Goal: Use online tool/utility: Utilize a website feature to perform a specific function

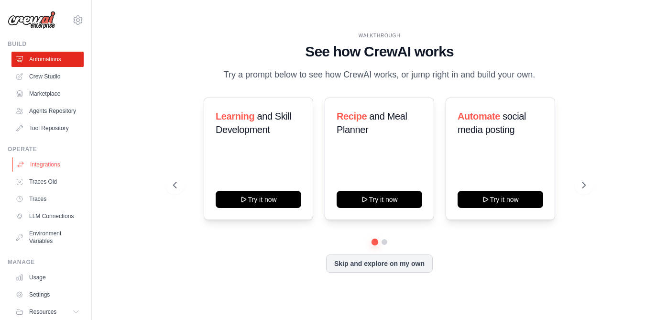
click at [46, 161] on link "Integrations" at bounding box center [48, 164] width 72 height 15
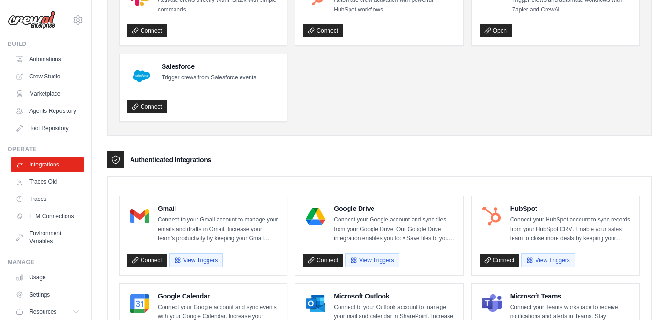
scroll to position [116, 0]
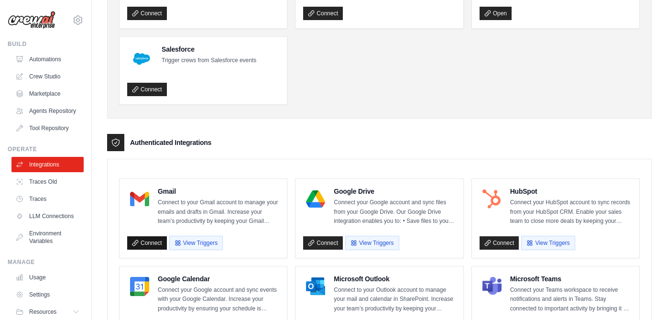
click at [147, 244] on link "Connect" at bounding box center [147, 242] width 40 height 13
click at [61, 166] on link "Integrations" at bounding box center [48, 164] width 72 height 15
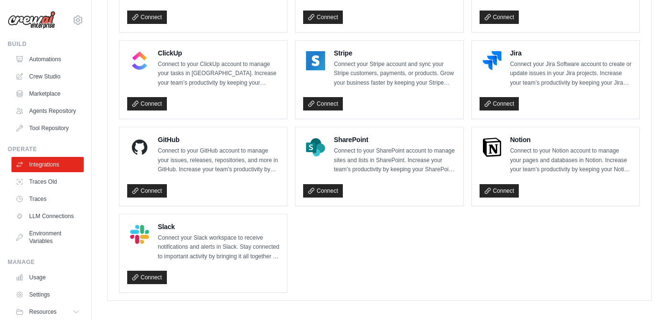
scroll to position [694, 0]
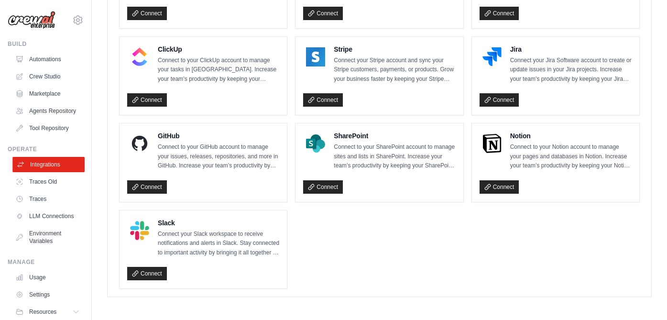
click at [69, 163] on link "Integrations" at bounding box center [48, 164] width 72 height 15
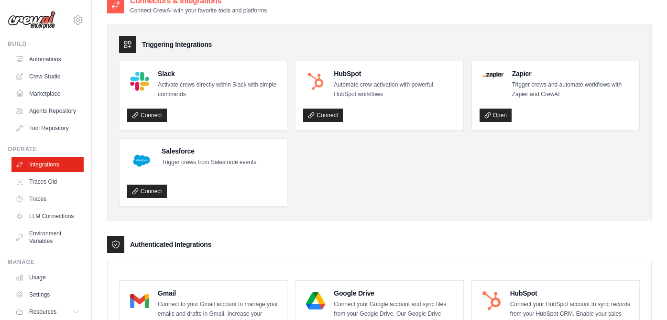
scroll to position [0, 0]
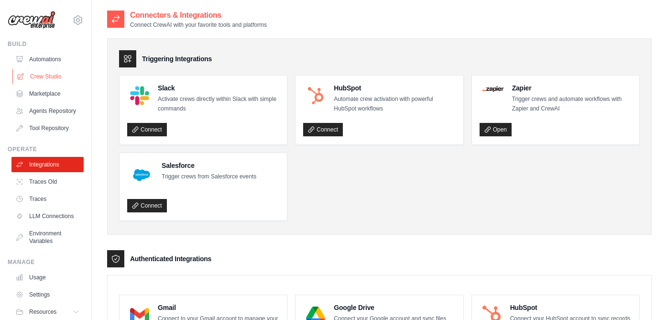
click at [66, 77] on link "Crew Studio" at bounding box center [48, 76] width 72 height 15
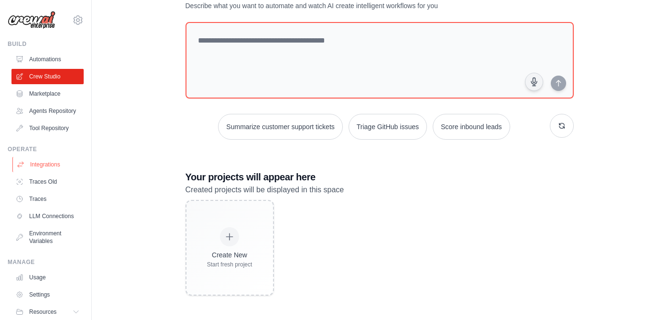
click at [41, 167] on link "Integrations" at bounding box center [48, 164] width 72 height 15
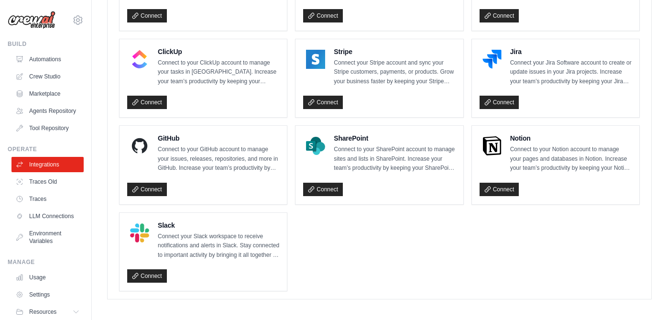
scroll to position [694, 0]
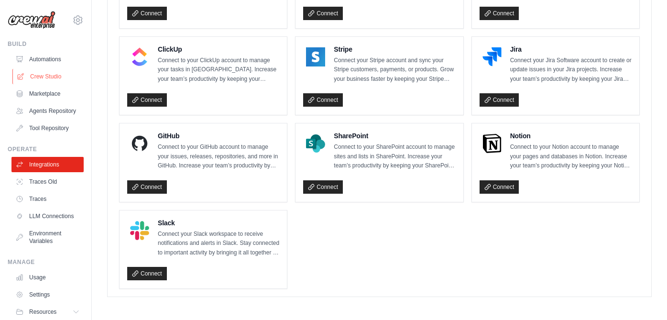
click at [40, 76] on link "Crew Studio" at bounding box center [48, 76] width 72 height 15
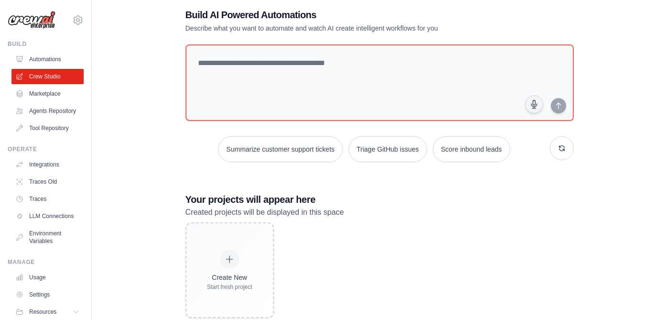
scroll to position [39, 0]
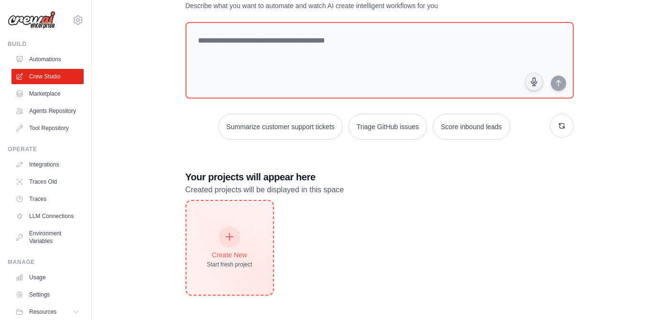
click at [225, 233] on icon at bounding box center [229, 237] width 11 height 11
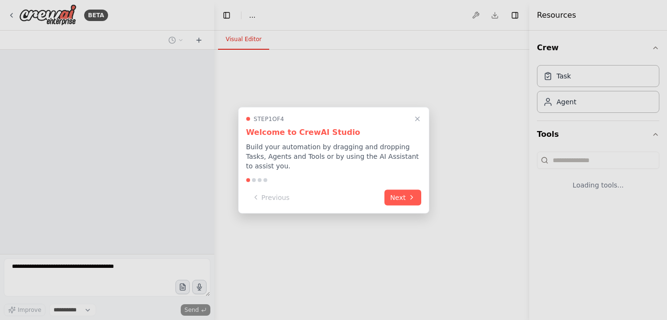
select select "****"
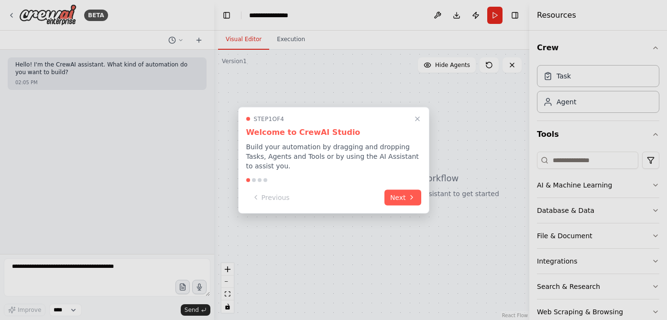
click at [416, 124] on div "Step 1 of 4 Welcome to CrewAI Studio Build your automation by dragging and drop…" at bounding box center [333, 142] width 175 height 55
click at [416, 121] on icon "Close walkthrough" at bounding box center [417, 118] width 9 height 9
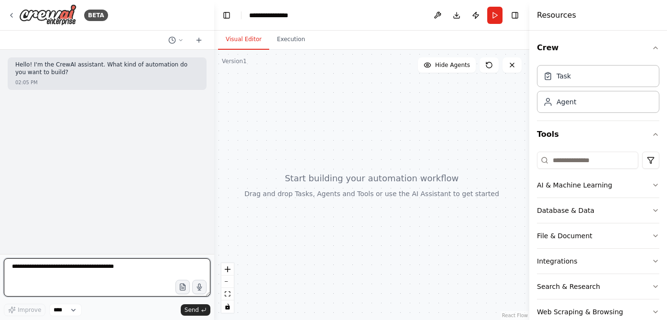
click at [88, 272] on textarea at bounding box center [107, 277] width 207 height 38
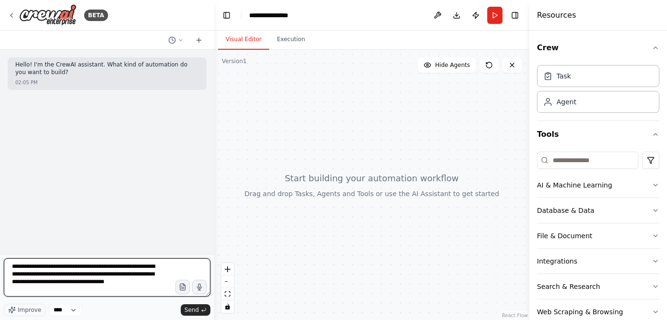
type textarea "**********"
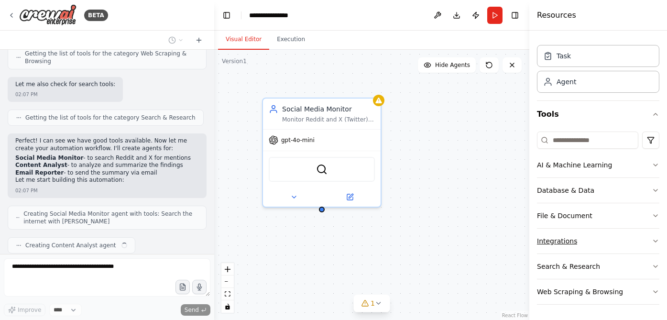
scroll to position [446, 0]
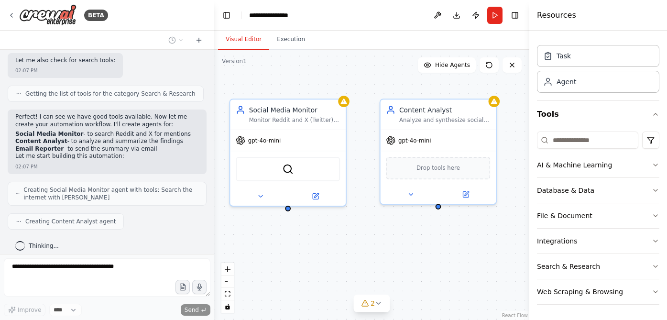
drag, startPoint x: 488, startPoint y: 263, endPoint x: 451, endPoint y: 261, distance: 36.9
click at [451, 261] on div "Social Media Monitor Monitor Reddit and X (Twitter) for mentions of "Invisible …" at bounding box center [371, 185] width 315 height 270
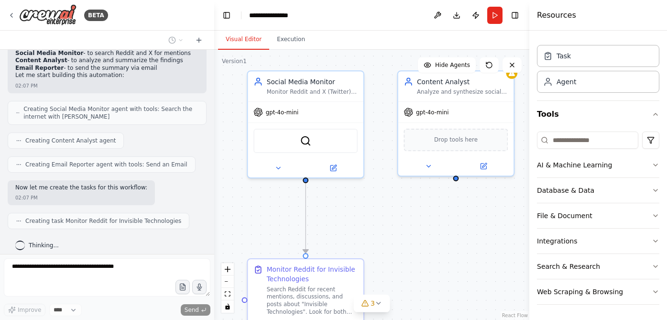
scroll to position [551, 0]
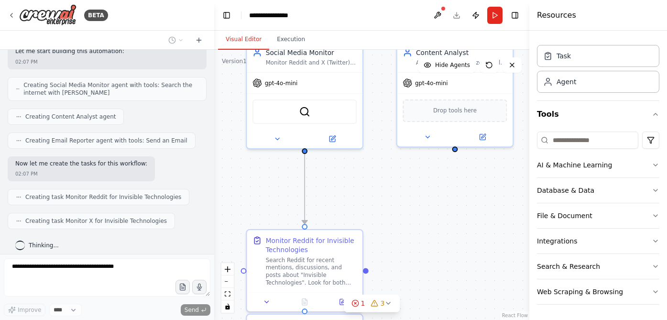
drag, startPoint x: 366, startPoint y: 251, endPoint x: 383, endPoint y: 194, distance: 59.8
click at [383, 194] on div ".deletable-edge-delete-btn { width: 20px; height: 20px; border: 0px solid #ffff…" at bounding box center [371, 185] width 315 height 270
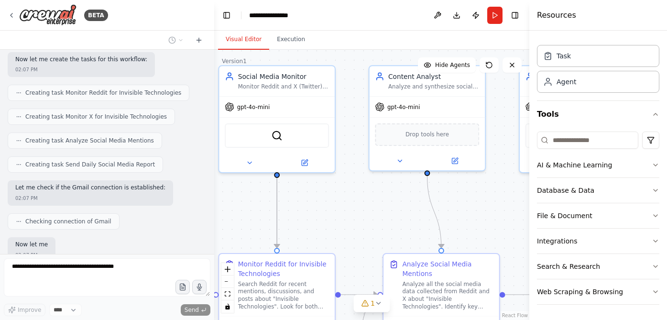
scroll to position [712, 0]
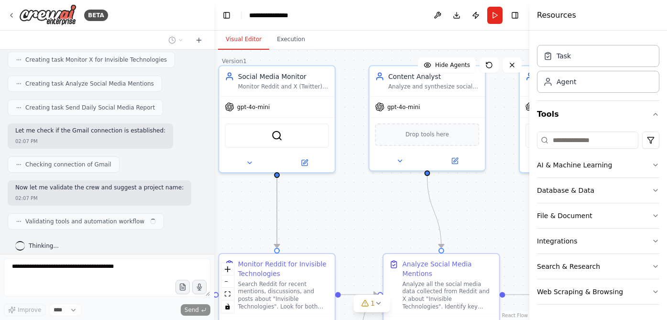
drag, startPoint x: 403, startPoint y: 199, endPoint x: 375, endPoint y: 223, distance: 36.6
click at [375, 223] on div ".deletable-edge-delete-btn { width: 20px; height: 20px; border: 0px solid #ffff…" at bounding box center [371, 185] width 315 height 270
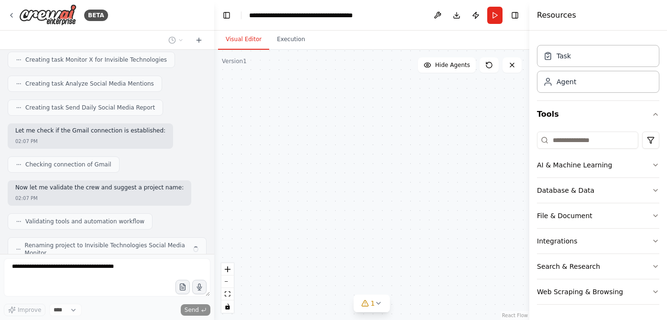
scroll to position [743, 0]
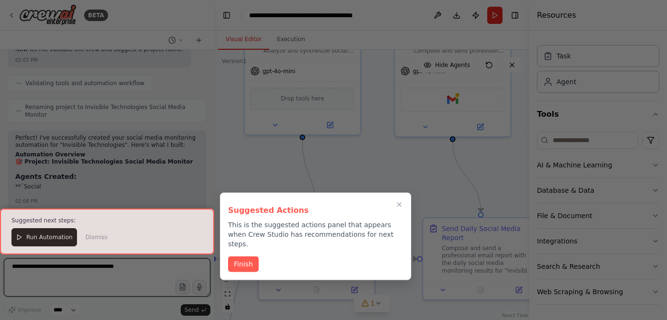
drag, startPoint x: 376, startPoint y: 213, endPoint x: 251, endPoint y: 177, distance: 129.9
click at [251, 177] on div "BETA Hello! I'm the CrewAI assistant. What kind of automation do you want to bu…" at bounding box center [333, 160] width 667 height 320
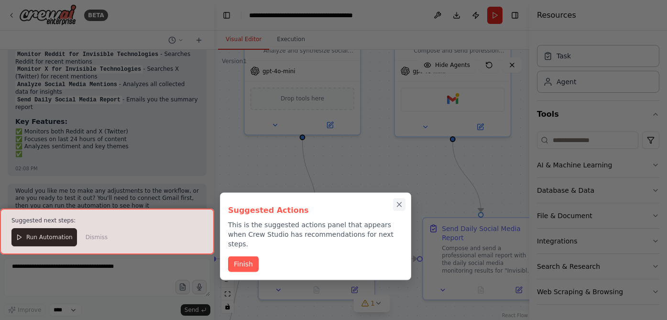
click at [399, 203] on icon "Close walkthrough" at bounding box center [399, 204] width 9 height 9
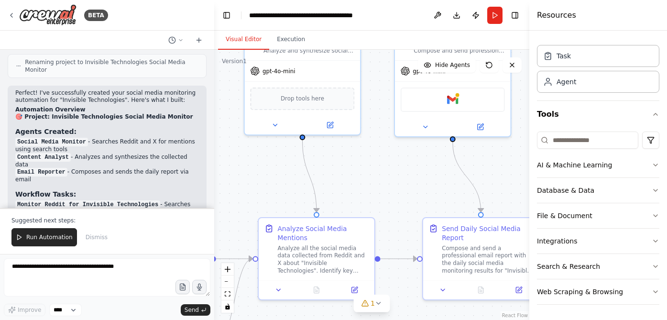
scroll to position [898, 0]
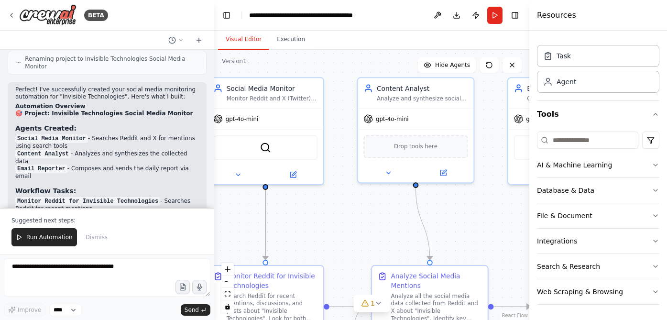
drag, startPoint x: 272, startPoint y: 171, endPoint x: 386, endPoint y: 219, distance: 123.1
click at [386, 219] on div ".deletable-edge-delete-btn { width: 20px; height: 20px; border: 0px solid #ffff…" at bounding box center [371, 185] width 315 height 270
click at [301, 100] on div "Monitor Reddit and X (Twitter) for mentions of "Invisible Technologies" by sear…" at bounding box center [272, 97] width 91 height 8
click at [304, 100] on div "Monitor Reddit and X (Twitter) for mentions of "Invisible Technologies" by sear…" at bounding box center [272, 97] width 91 height 8
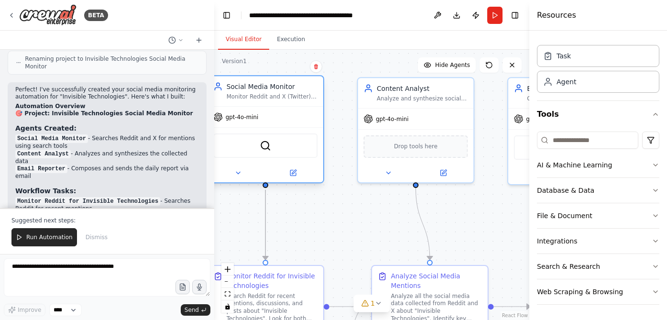
click at [305, 107] on div "gpt-4o-mini" at bounding box center [266, 117] width 116 height 21
click at [305, 106] on div "gpt-4o-mini SerperDevTool" at bounding box center [266, 144] width 116 height 76
click at [307, 97] on div "Monitor Reddit and X (Twitter) for mentions of "Invisible Technologies" by sear…" at bounding box center [272, 97] width 91 height 8
click at [303, 99] on div "Monitor Reddit and X (Twitter) for mentions of "Invisible Technologies" by sear…" at bounding box center [272, 96] width 89 height 7
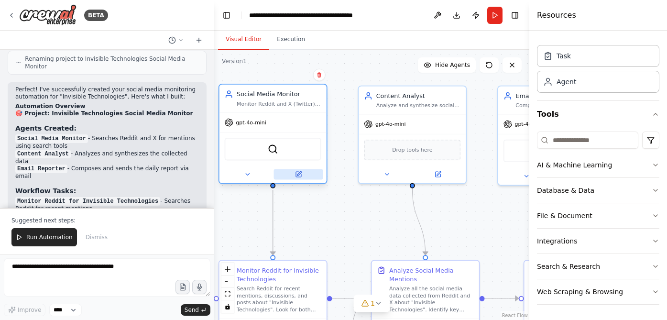
click at [297, 173] on icon at bounding box center [298, 174] width 5 height 5
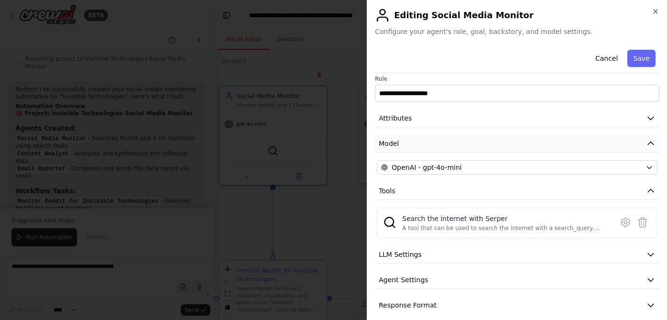
scroll to position [15, 0]
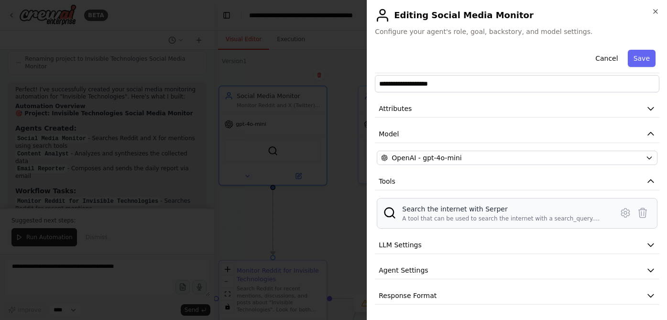
click at [426, 214] on div "Search the internet with Serper A tool that can be used to search the internet …" at bounding box center [504, 213] width 205 height 18
click at [627, 211] on icon at bounding box center [625, 212] width 11 height 11
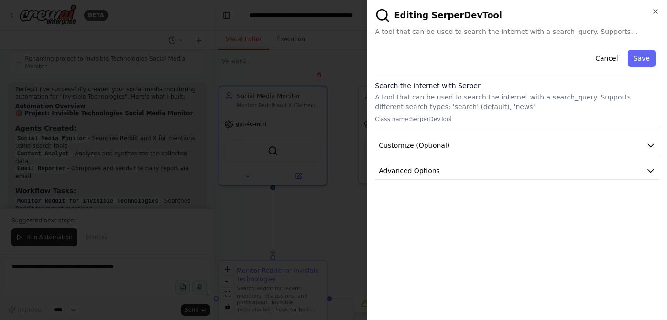
click at [560, 100] on p "A tool that can be used to search the internet with a search_query. Supports di…" at bounding box center [517, 101] width 285 height 19
click at [532, 96] on p "A tool that can be used to search the internet with a search_query. Supports di…" at bounding box center [517, 101] width 285 height 19
click at [523, 100] on p "A tool that can be used to search the internet with a search_query. Supports di…" at bounding box center [517, 101] width 285 height 19
click at [527, 111] on p "A tool that can be used to search the internet with a search_query. Supports di…" at bounding box center [517, 101] width 285 height 19
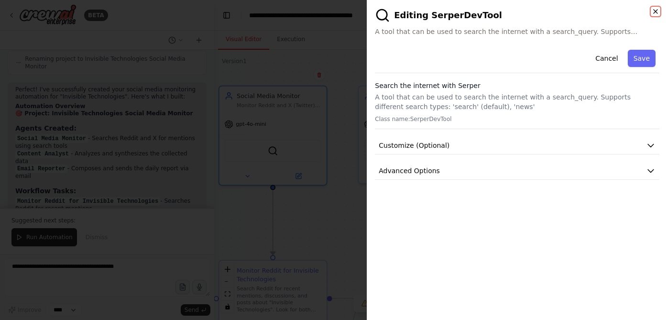
click at [654, 11] on icon "button" at bounding box center [656, 12] width 8 height 8
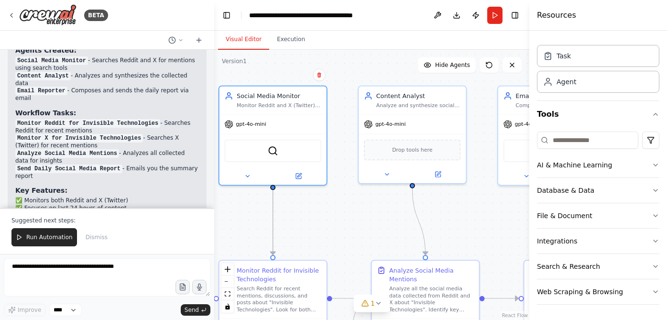
scroll to position [974, 0]
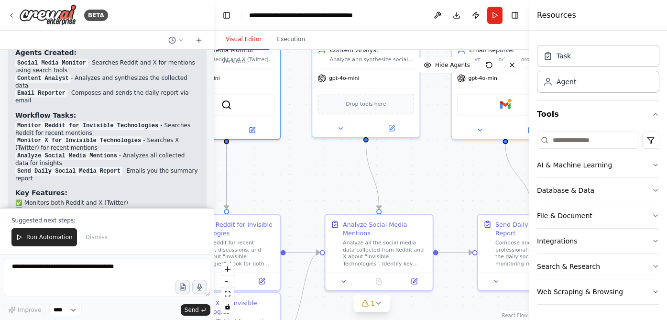
drag, startPoint x: 335, startPoint y: 229, endPoint x: 289, endPoint y: 183, distance: 65.3
click at [289, 183] on div ".deletable-edge-delete-btn { width: 20px; height: 20px; border: 0px solid #ffff…" at bounding box center [371, 185] width 315 height 270
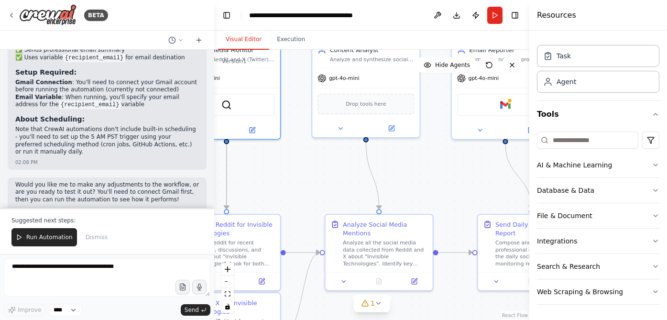
scroll to position [1151, 0]
click at [58, 239] on span "Run Automation" at bounding box center [49, 237] width 46 height 8
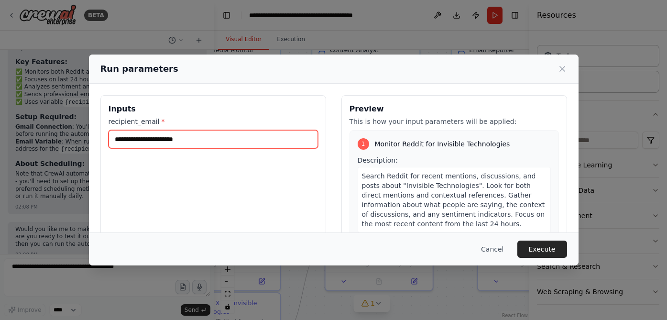
click at [212, 138] on input "recipient_email *" at bounding box center [214, 139] width 210 height 18
type input "**********"
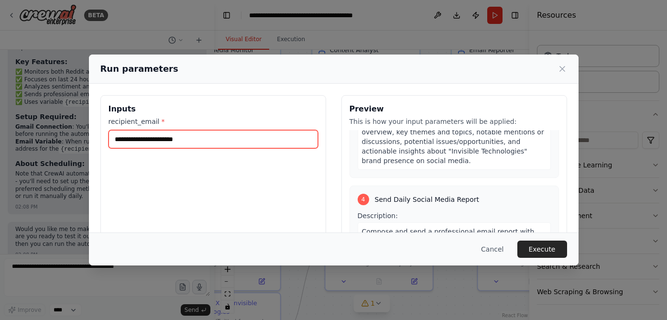
scroll to position [540, 0]
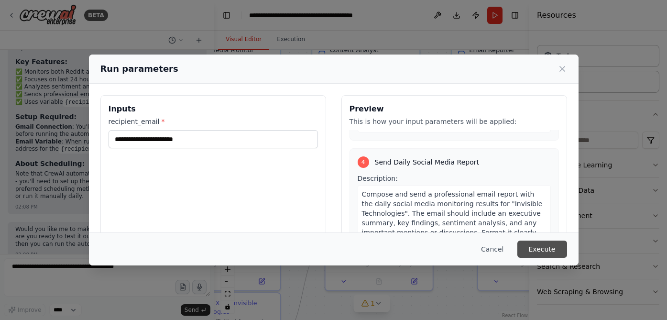
click at [554, 252] on button "Execute" at bounding box center [543, 249] width 50 height 17
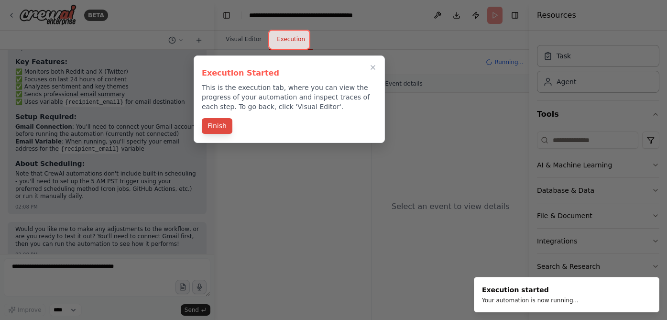
click at [218, 126] on button "Finish" at bounding box center [217, 126] width 31 height 16
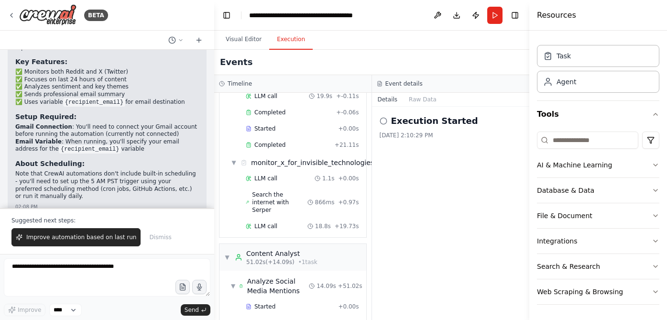
scroll to position [1151, 0]
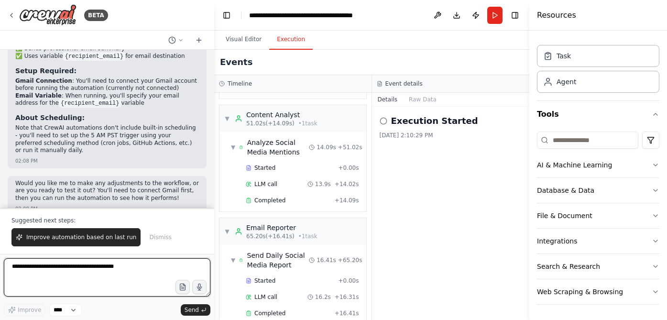
click at [89, 274] on textarea at bounding box center [107, 277] width 207 height 38
click at [123, 280] on textarea at bounding box center [107, 277] width 207 height 38
click at [168, 268] on textarea "**********" at bounding box center [107, 277] width 207 height 38
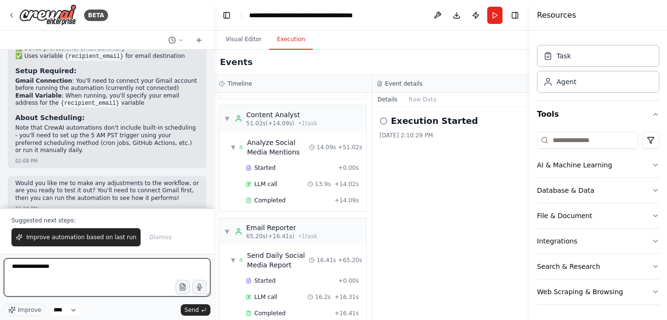
click at [168, 268] on textarea "**********" at bounding box center [107, 277] width 207 height 38
type textarea "**********"
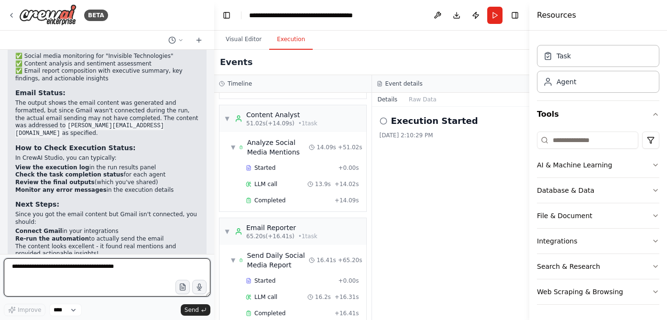
scroll to position [1457, 0]
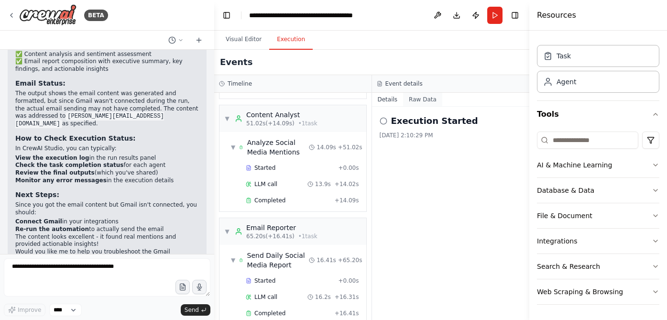
click at [421, 99] on button "Raw Data" at bounding box center [422, 99] width 39 height 13
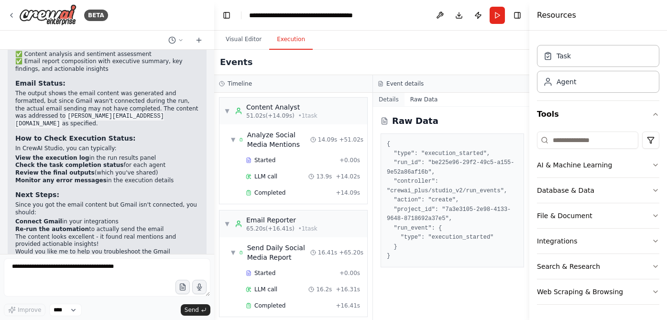
click at [388, 102] on button "Details" at bounding box center [389, 99] width 32 height 13
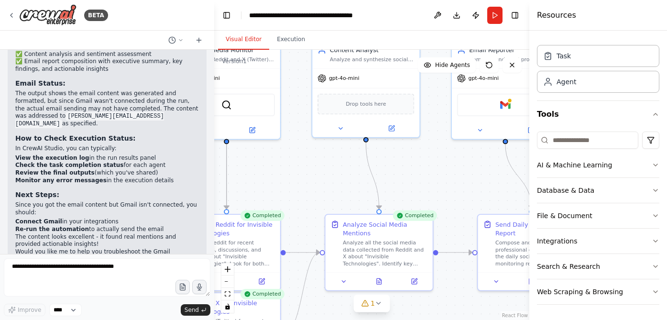
click at [256, 34] on button "Visual Editor" at bounding box center [243, 40] width 51 height 20
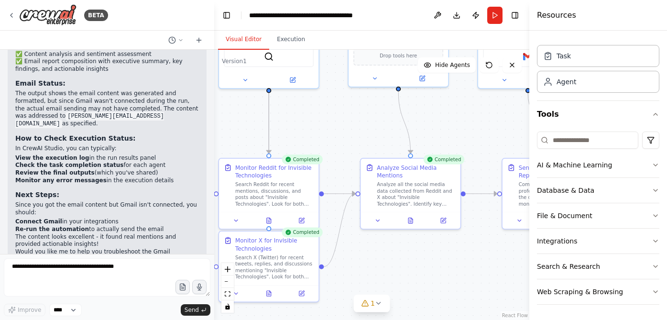
drag, startPoint x: 406, startPoint y: 186, endPoint x: 435, endPoint y: 132, distance: 61.7
click at [435, 132] on div ".deletable-edge-delete-btn { width: 20px; height: 20px; border: 0px solid #ffff…" at bounding box center [371, 185] width 315 height 270
click at [377, 309] on button "1" at bounding box center [372, 304] width 37 height 18
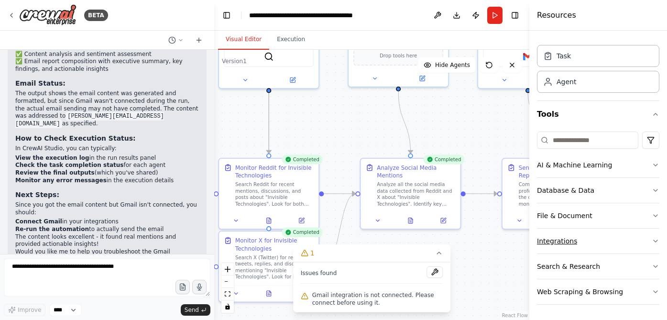
click at [580, 233] on button "Integrations" at bounding box center [598, 241] width 122 height 25
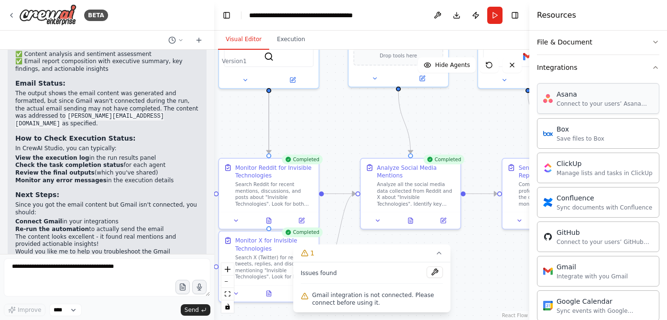
scroll to position [204, 0]
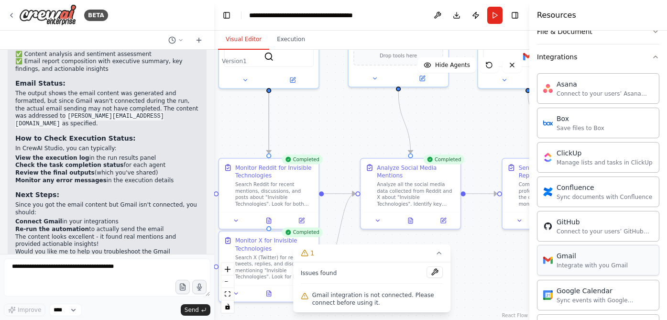
click at [571, 270] on div "Gmail Integrate with you Gmail" at bounding box center [598, 260] width 122 height 31
click at [551, 264] on img at bounding box center [548, 260] width 10 height 10
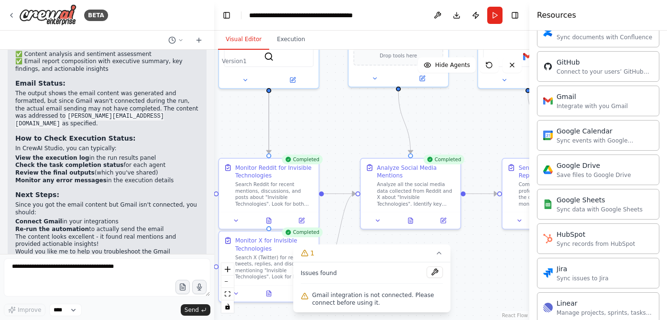
scroll to position [374, 0]
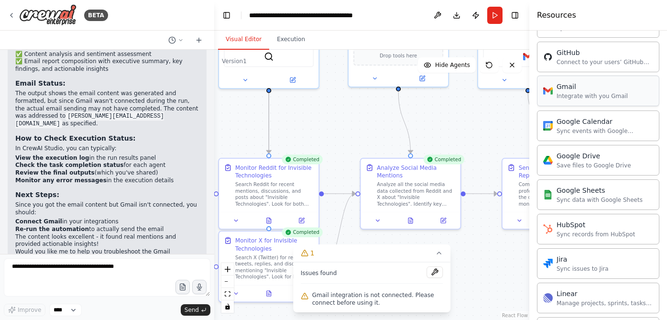
click at [588, 95] on div "Integrate with you Gmail" at bounding box center [592, 96] width 71 height 8
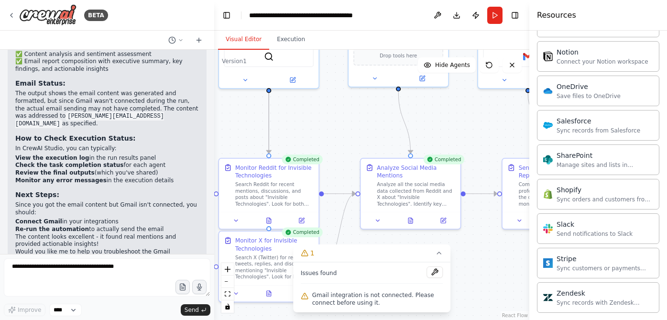
scroll to position [512, 0]
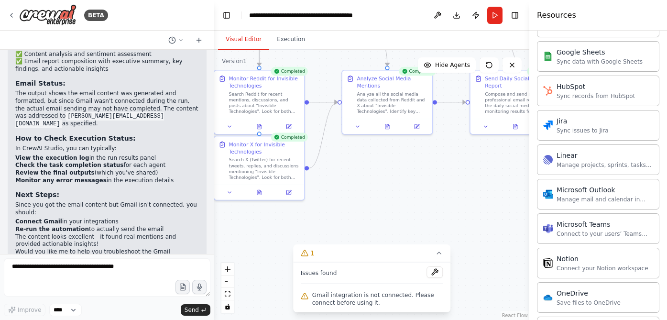
drag, startPoint x: 477, startPoint y: 282, endPoint x: 447, endPoint y: 182, distance: 104.3
click at [447, 182] on div ".deletable-edge-delete-btn { width: 20px; height: 20px; border: 0px solid #ffff…" at bounding box center [371, 185] width 315 height 270
click at [437, 273] on button at bounding box center [435, 271] width 16 height 11
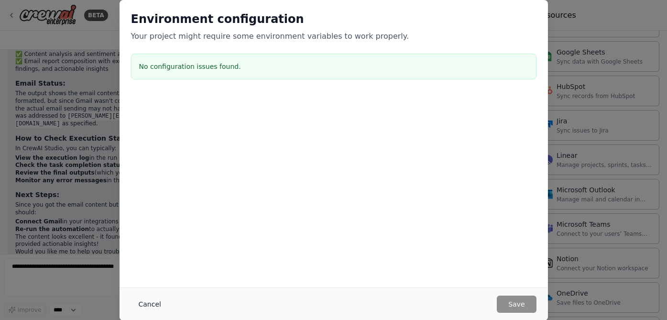
click at [149, 304] on button "Cancel" at bounding box center [150, 304] width 38 height 17
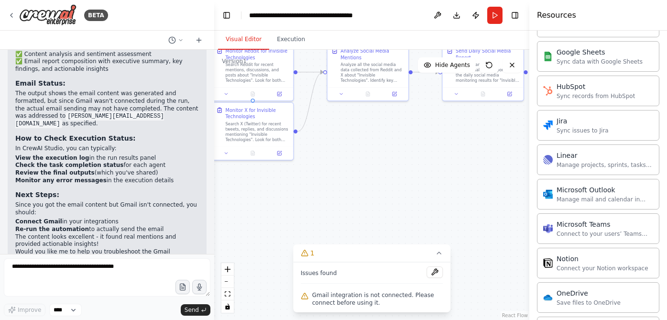
drag, startPoint x: 376, startPoint y: 235, endPoint x: 354, endPoint y: 194, distance: 46.0
click at [354, 194] on div ".deletable-edge-delete-btn { width: 20px; height: 20px; border: 0px solid #ffff…" at bounding box center [371, 185] width 315 height 270
click at [378, 286] on div "Issues found Gmail integration is not connected. Please connect before using it." at bounding box center [372, 287] width 158 height 50
click at [432, 274] on button at bounding box center [435, 271] width 16 height 11
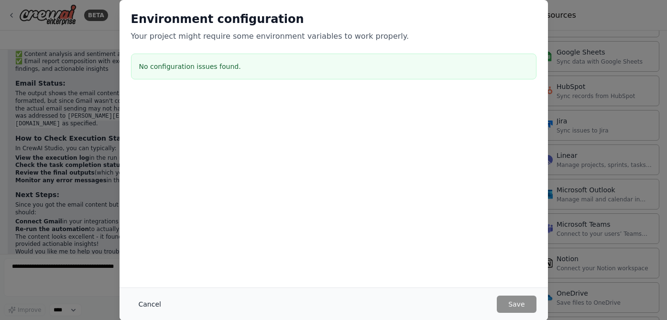
click at [148, 296] on button "Cancel" at bounding box center [150, 304] width 38 height 17
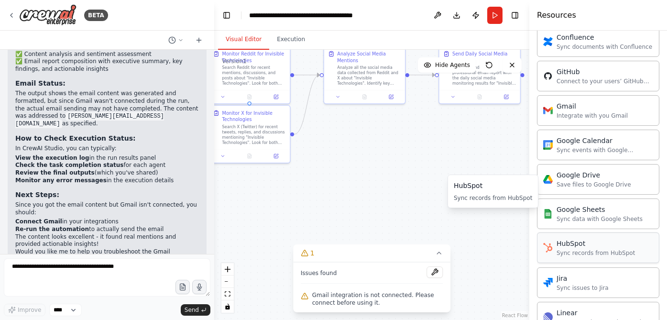
scroll to position [333, 0]
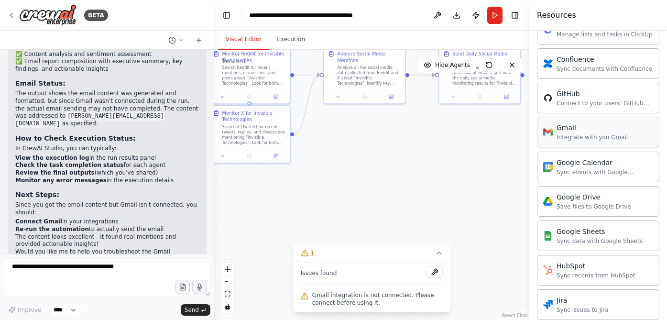
click at [561, 126] on div "Gmail" at bounding box center [592, 128] width 71 height 10
click at [557, 140] on div "Integrate with you Gmail" at bounding box center [592, 137] width 71 height 8
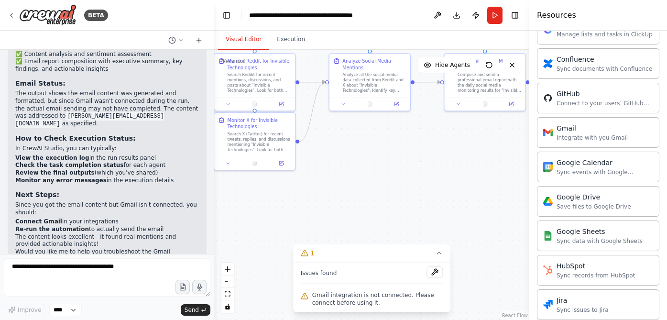
drag, startPoint x: 408, startPoint y: 227, endPoint x: 413, endPoint y: 235, distance: 9.3
click at [413, 234] on div ".deletable-edge-delete-btn { width: 20px; height: 20px; border: 0px solid #ffff…" at bounding box center [371, 185] width 315 height 270
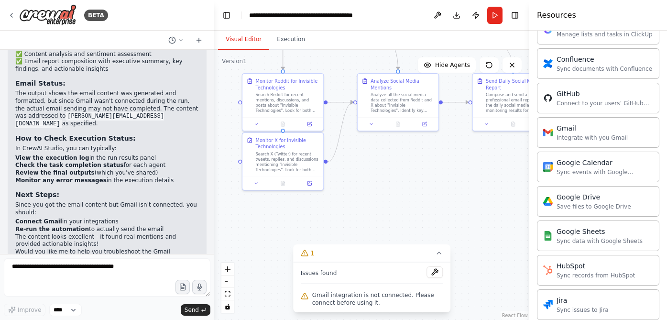
drag, startPoint x: 476, startPoint y: 177, endPoint x: 504, endPoint y: 198, distance: 34.6
click at [504, 198] on div ".deletable-edge-delete-btn { width: 20px; height: 20px; border: 0px solid #ffff…" at bounding box center [371, 185] width 315 height 270
drag, startPoint x: 128, startPoint y: 182, endPoint x: 131, endPoint y: 177, distance: 5.6
click at [131, 201] on p "Since you got the email content but Gmail isn't connected, you should:" at bounding box center [107, 208] width 184 height 15
click at [126, 201] on p "Since you got the email content but Gmail isn't connected, you should:" at bounding box center [107, 208] width 184 height 15
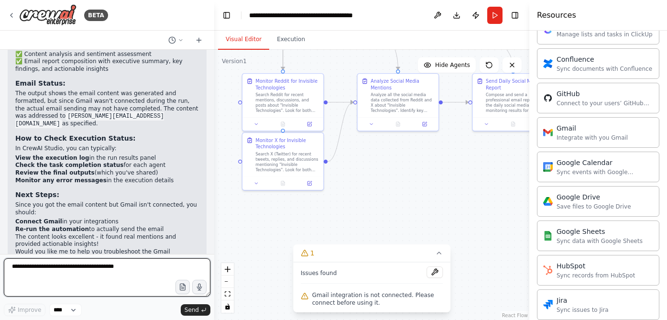
click at [84, 274] on textarea at bounding box center [107, 277] width 207 height 38
type textarea "**********"
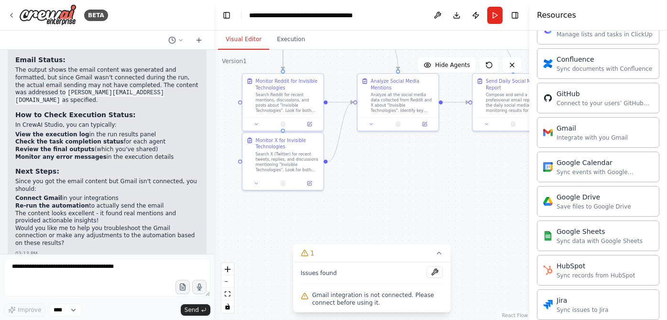
scroll to position [1522, 0]
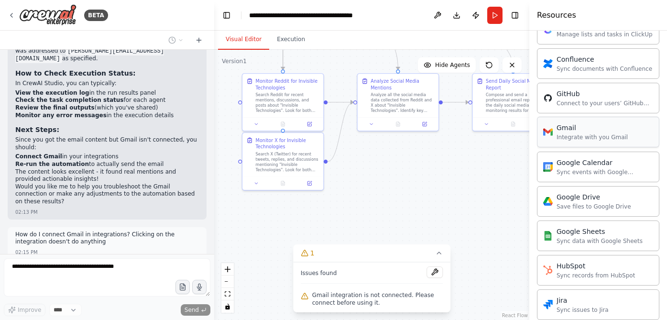
click at [547, 137] on div "Gmail Integrate with you Gmail" at bounding box center [585, 132] width 85 height 18
click at [573, 122] on div "Gmail Integrate with you Gmail" at bounding box center [598, 132] width 122 height 31
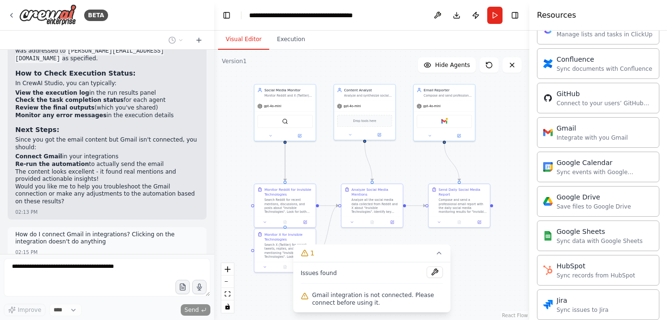
drag, startPoint x: 355, startPoint y: 158, endPoint x: 362, endPoint y: 269, distance: 110.7
click at [361, 268] on div "Version 1 Show Tools Hide Agents .deletable-edge-delete-btn { width: 20px; heig…" at bounding box center [371, 185] width 315 height 270
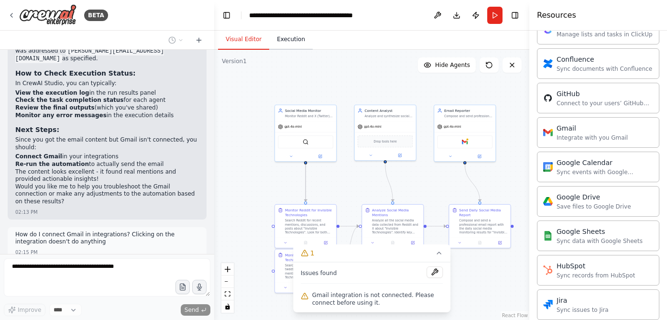
click at [301, 44] on button "Execution" at bounding box center [291, 40] width 44 height 20
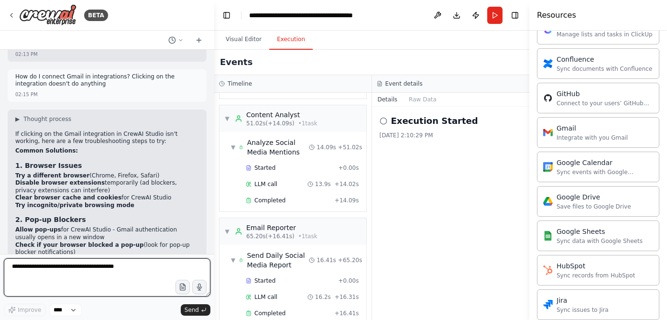
scroll to position [1677, 0]
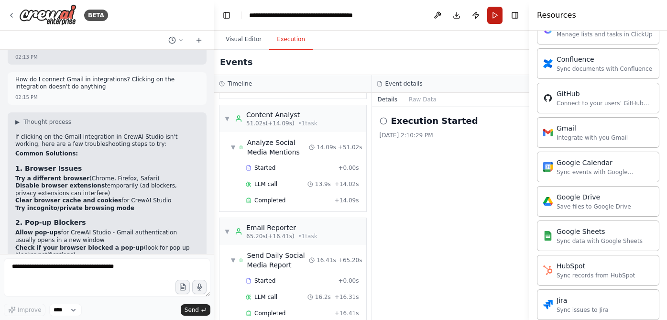
click at [494, 16] on button "Run" at bounding box center [495, 15] width 15 height 17
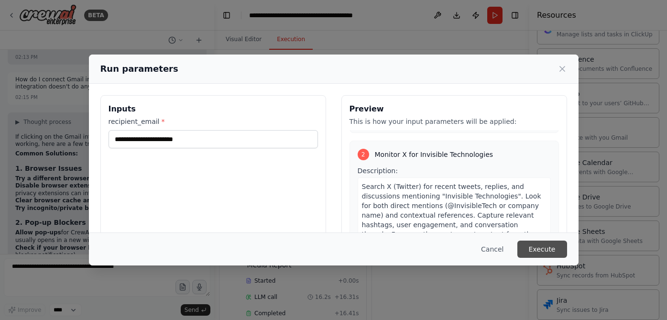
scroll to position [197, 0]
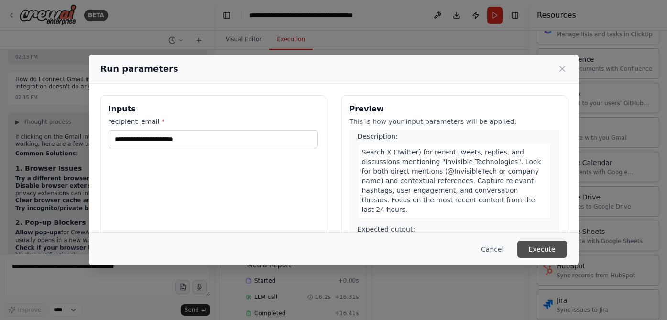
click at [528, 245] on button "Execute" at bounding box center [543, 249] width 50 height 17
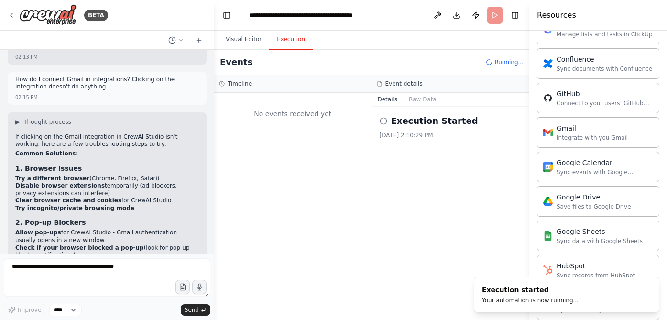
scroll to position [0, 0]
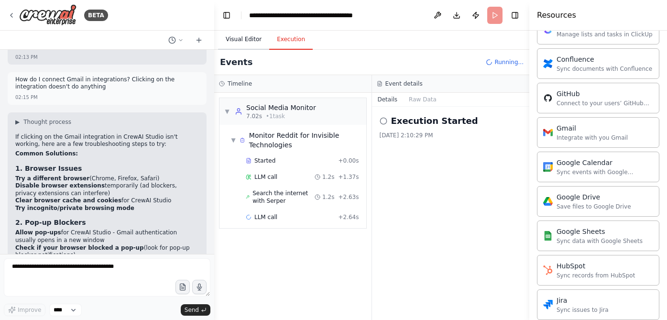
drag, startPoint x: 247, startPoint y: 38, endPoint x: 252, endPoint y: 39, distance: 4.8
click at [247, 38] on button "Visual Editor" at bounding box center [243, 40] width 51 height 20
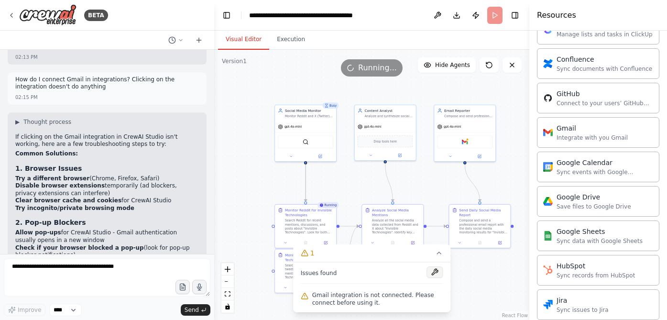
click at [436, 271] on button at bounding box center [435, 271] width 16 height 11
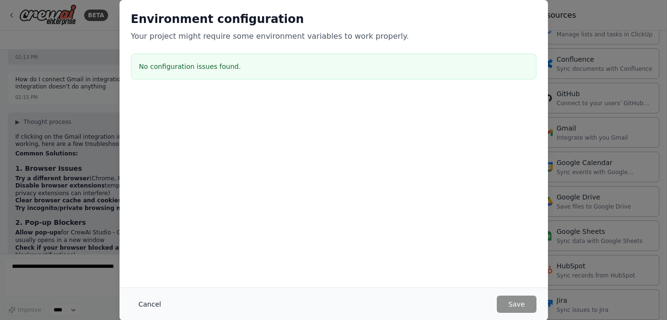
click at [143, 300] on button "Cancel" at bounding box center [150, 304] width 38 height 17
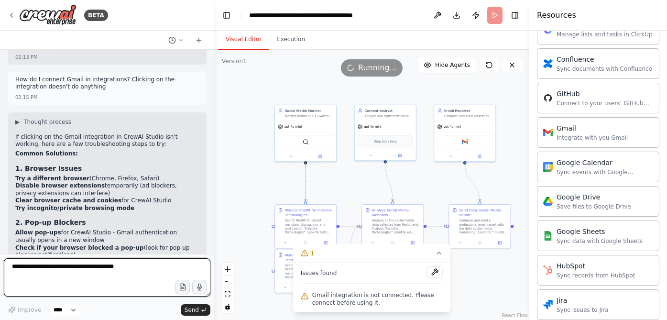
click at [84, 282] on textarea at bounding box center [107, 277] width 207 height 38
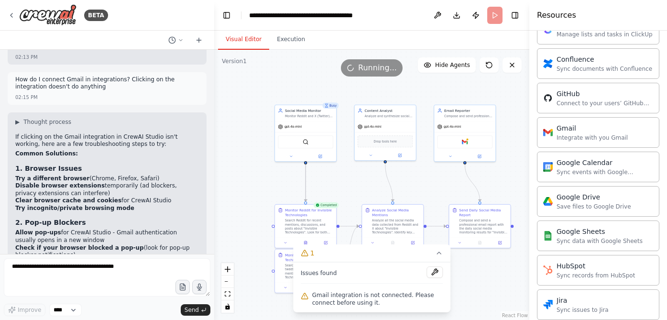
click at [388, 312] on div ".deletable-edge-delete-btn { width: 20px; height: 20px; border: 0px solid #ffff…" at bounding box center [371, 185] width 315 height 270
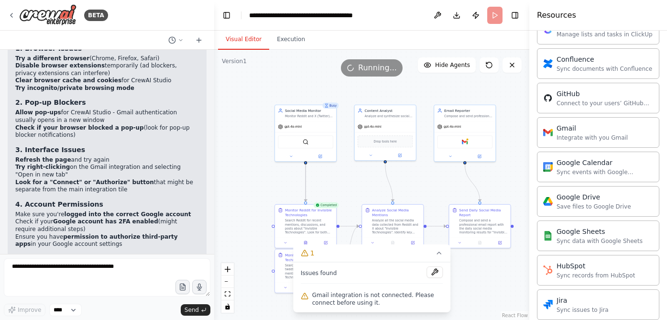
scroll to position [1835, 0]
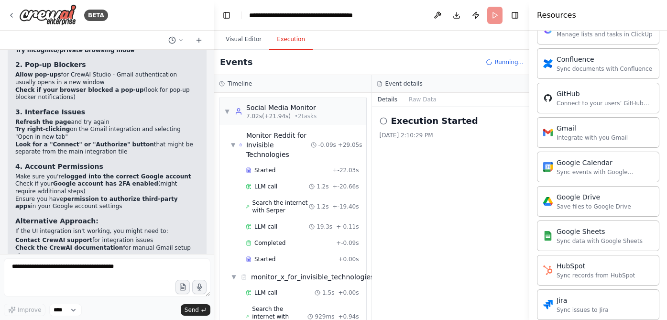
click at [299, 42] on button "Execution" at bounding box center [291, 40] width 44 height 20
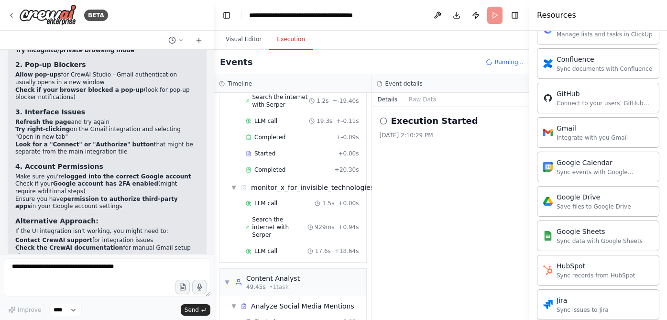
scroll to position [138, 0]
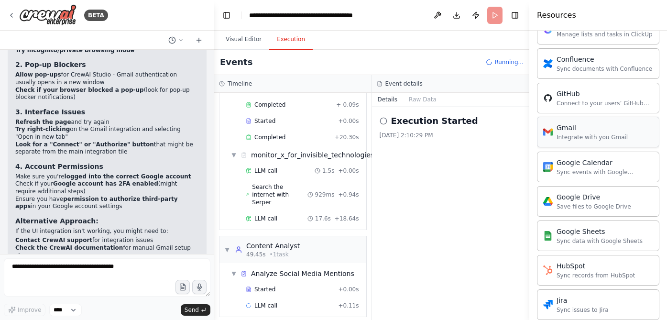
click at [548, 132] on img at bounding box center [548, 132] width 10 height 10
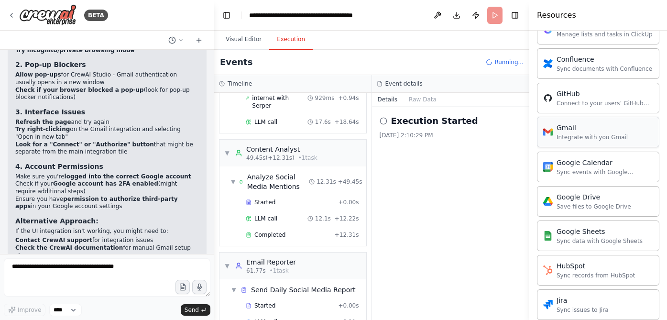
scroll to position [251, 0]
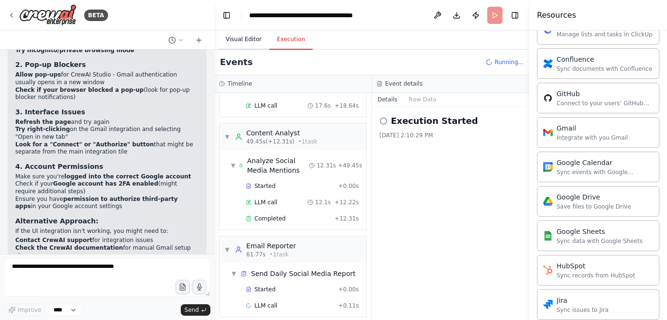
click at [247, 44] on button "Visual Editor" at bounding box center [243, 40] width 51 height 20
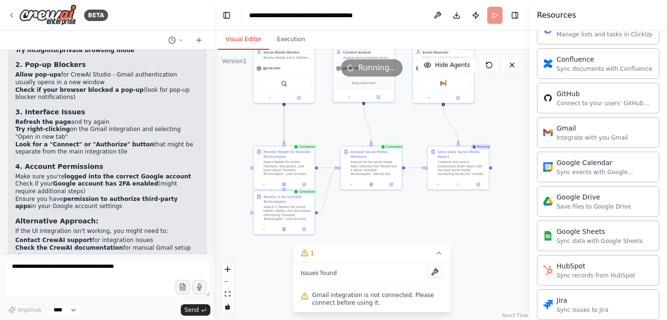
drag, startPoint x: 347, startPoint y: 184, endPoint x: 325, endPoint y: 126, distance: 62.2
click at [325, 126] on div ".deletable-edge-delete-btn { width: 20px; height: 20px; border: 0px solid #ffff…" at bounding box center [371, 185] width 315 height 270
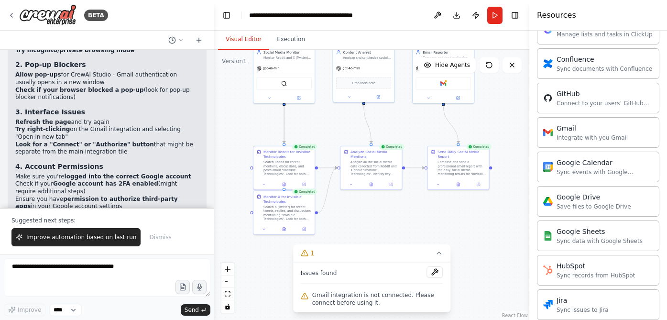
click at [169, 196] on li "Ensure you have permission to authorize third-party apps in your Google account…" at bounding box center [107, 203] width 184 height 15
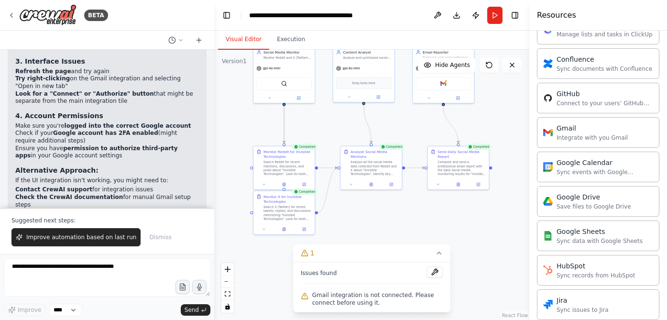
scroll to position [1884, 0]
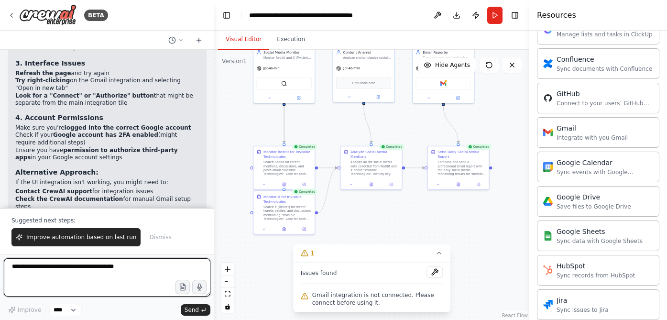
click at [125, 273] on textarea at bounding box center [107, 277] width 207 height 38
type textarea "*"
type textarea "**********"
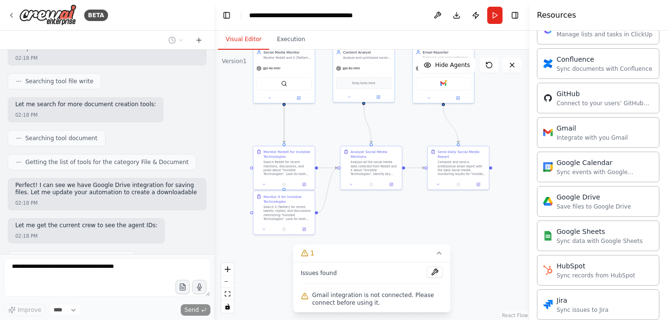
scroll to position [2210, 0]
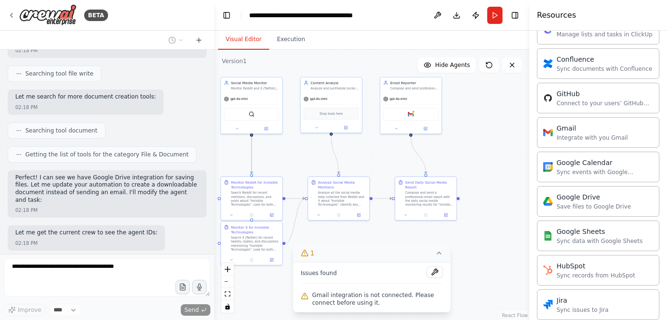
drag, startPoint x: 431, startPoint y: 220, endPoint x: 398, endPoint y: 250, distance: 44.7
click at [398, 250] on div "Version 1 Show Tools Hide Agents .deletable-edge-delete-btn { width: 20px; heig…" at bounding box center [371, 185] width 315 height 270
click at [626, 208] on div "Save files to Google Drive" at bounding box center [594, 206] width 75 height 8
click at [577, 193] on div "Google Drive" at bounding box center [594, 197] width 75 height 10
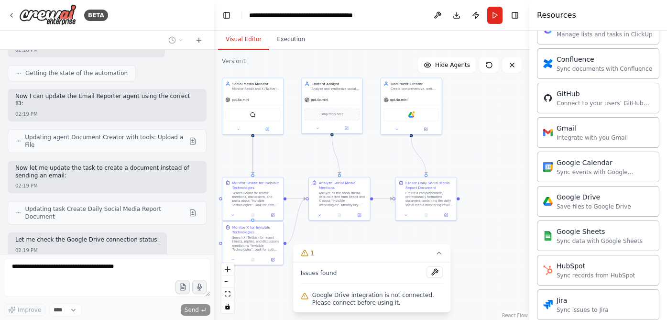
scroll to position [2452, 0]
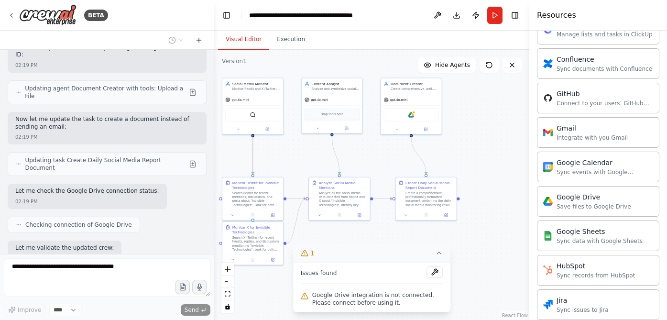
click at [443, 255] on button "1" at bounding box center [372, 253] width 158 height 18
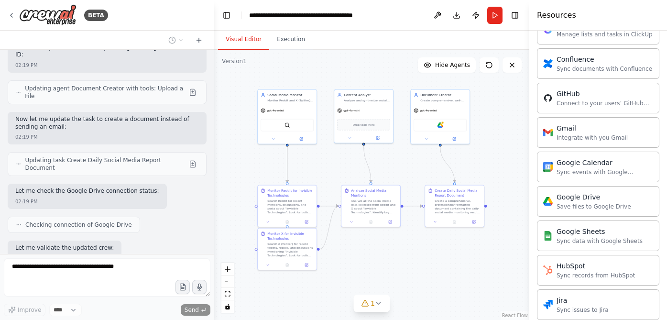
drag, startPoint x: 435, startPoint y: 260, endPoint x: 463, endPoint y: 266, distance: 28.7
click at [463, 266] on div ".deletable-edge-delete-btn { width: 20px; height: 20px; border: 0px solid #ffff…" at bounding box center [371, 185] width 315 height 270
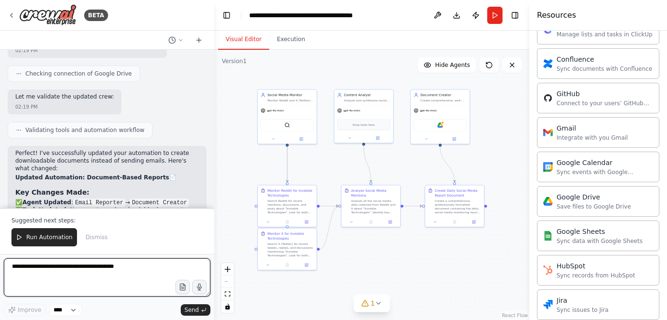
scroll to position [2601, 0]
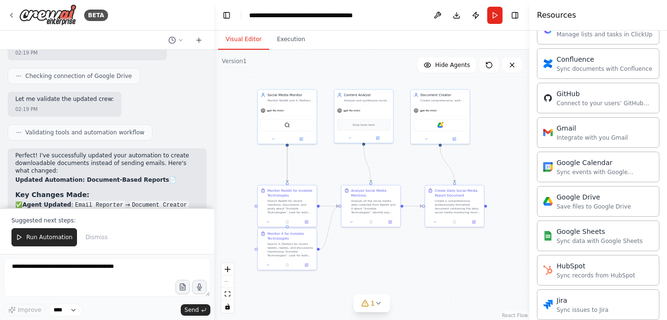
click at [495, 95] on div ".deletable-edge-delete-btn { width: 20px; height: 20px; border: 0px solid #ffff…" at bounding box center [371, 185] width 315 height 270
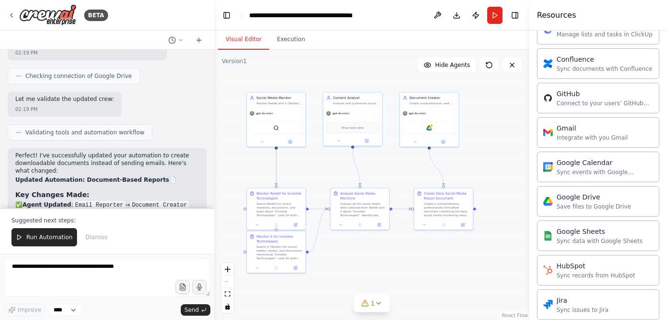
drag, startPoint x: 495, startPoint y: 95, endPoint x: 484, endPoint y: 98, distance: 11.4
click at [484, 98] on div ".deletable-edge-delete-btn { width: 20px; height: 20px; border: 0px solid #ffff…" at bounding box center [371, 185] width 315 height 270
click at [377, 305] on icon at bounding box center [379, 303] width 8 height 8
click at [588, 202] on div "Save files to Google Drive" at bounding box center [594, 206] width 75 height 8
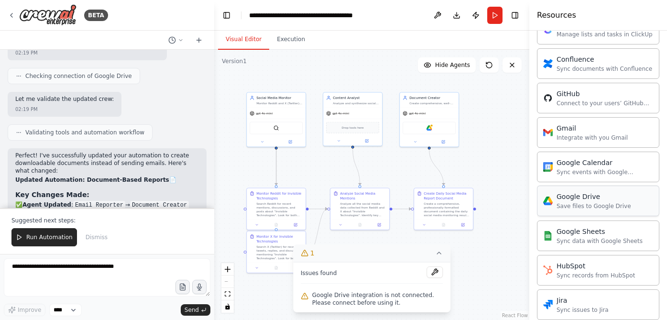
click at [588, 202] on div "Save files to Google Drive" at bounding box center [594, 206] width 75 height 8
click at [15, 15] on icon at bounding box center [12, 15] width 8 height 8
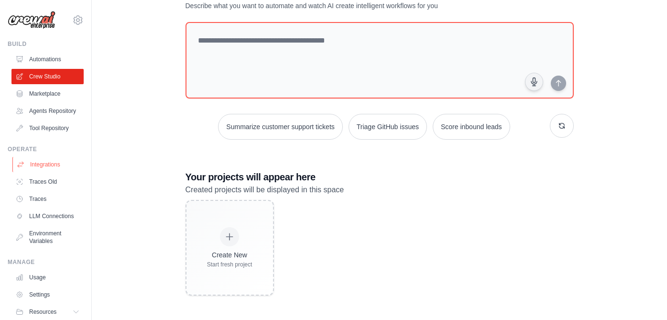
click at [60, 161] on link "Integrations" at bounding box center [48, 164] width 72 height 15
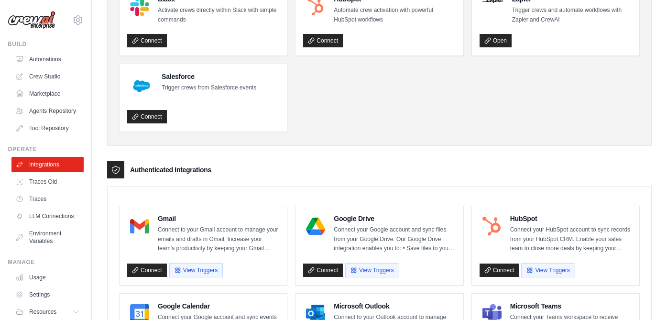
scroll to position [102, 0]
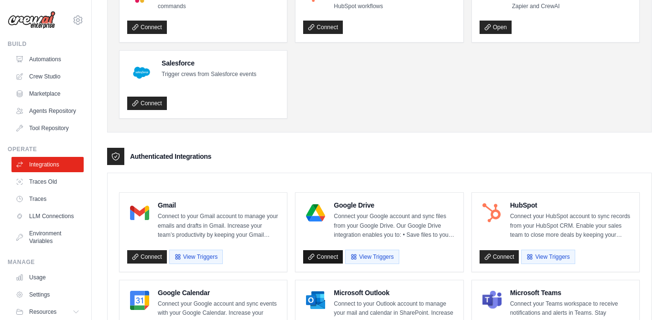
click at [321, 255] on link "Connect" at bounding box center [323, 256] width 40 height 13
click at [46, 84] on link "Crew Studio" at bounding box center [48, 76] width 72 height 15
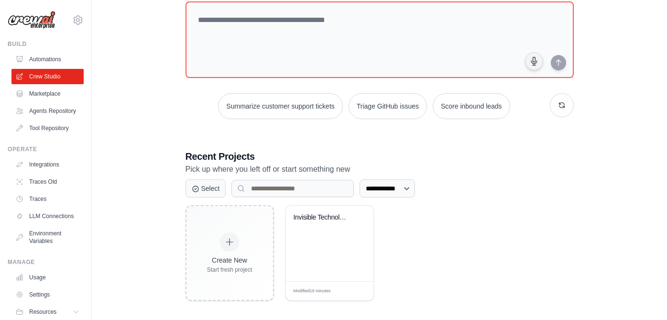
scroll to position [98, 0]
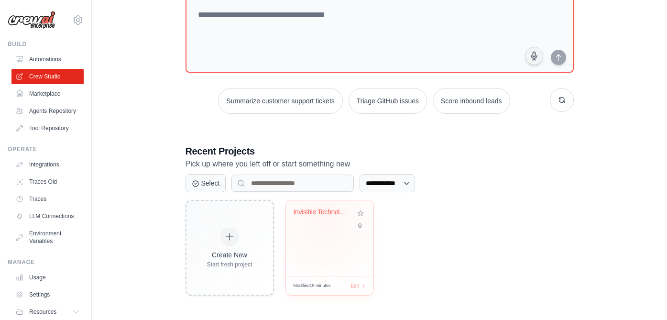
click at [324, 224] on div "Invisible Technologies Social Media..." at bounding box center [330, 219] width 72 height 22
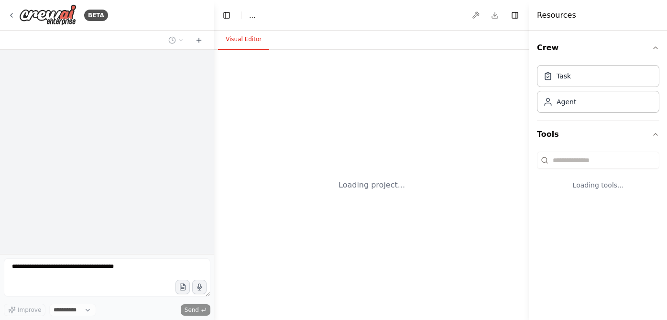
select select "****"
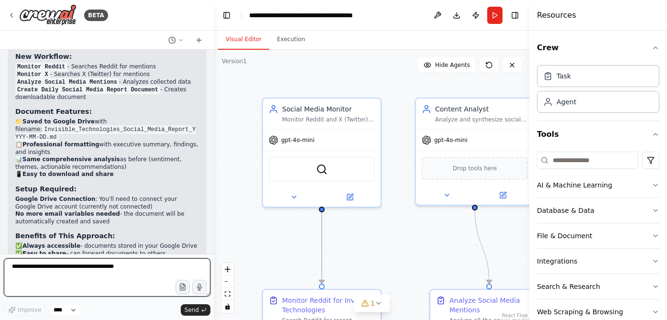
click at [97, 276] on textarea at bounding box center [107, 277] width 207 height 38
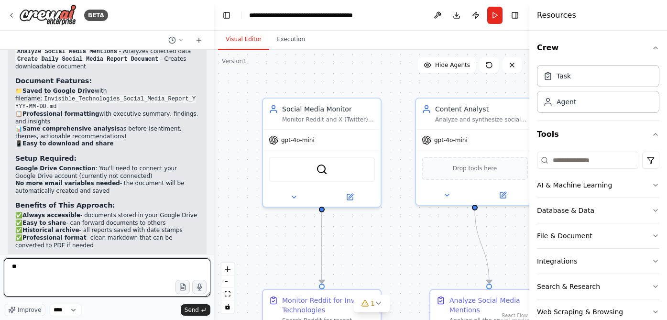
type textarea "*"
type textarea "**********"
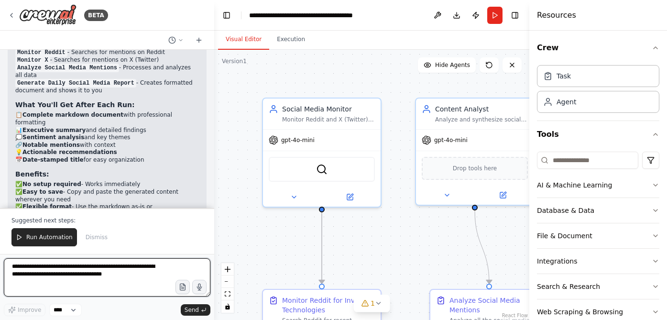
scroll to position [3435, 0]
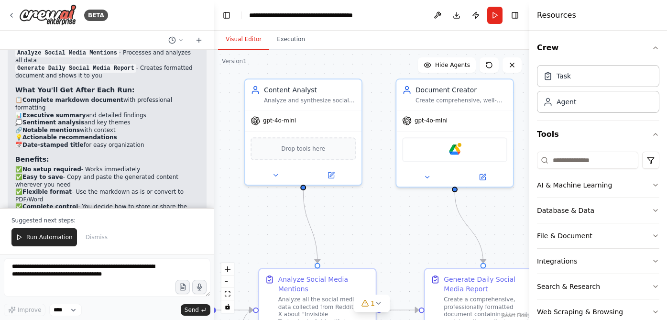
drag, startPoint x: 400, startPoint y: 225, endPoint x: 229, endPoint y: 205, distance: 172.0
click at [229, 205] on div ".deletable-edge-delete-btn { width: 20px; height: 20px; border: 0px solid #ffff…" at bounding box center [371, 185] width 315 height 270
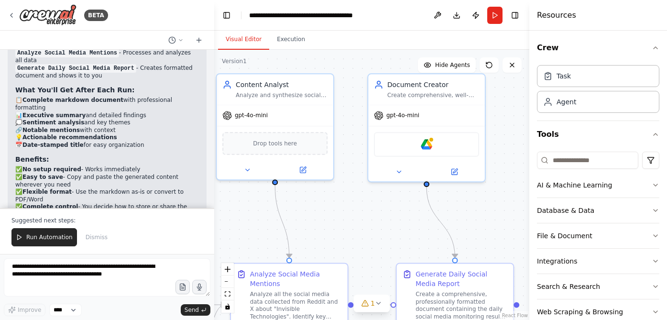
drag, startPoint x: 398, startPoint y: 251, endPoint x: 369, endPoint y: 246, distance: 28.7
click at [369, 246] on div ".deletable-edge-delete-btn { width: 20px; height: 20px; border: 0px solid #ffff…" at bounding box center [371, 185] width 315 height 270
click at [427, 144] on img at bounding box center [426, 142] width 11 height 11
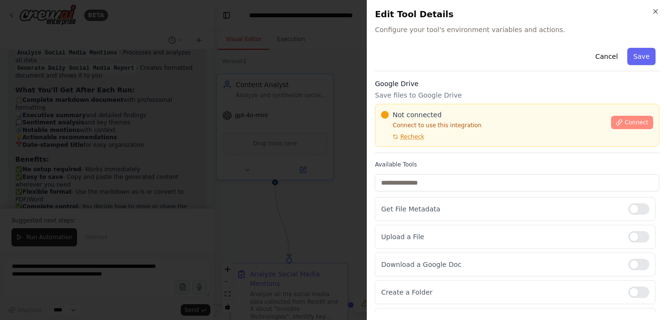
click at [637, 122] on span "Connect" at bounding box center [637, 123] width 24 height 8
click at [467, 80] on h3 "Google Drive" at bounding box center [517, 84] width 285 height 10
click at [458, 79] on h3 "Google Drive" at bounding box center [517, 84] width 285 height 10
click at [504, 61] on div "Cancel Save" at bounding box center [517, 57] width 285 height 27
click at [433, 86] on h3 "Google Drive" at bounding box center [517, 84] width 285 height 10
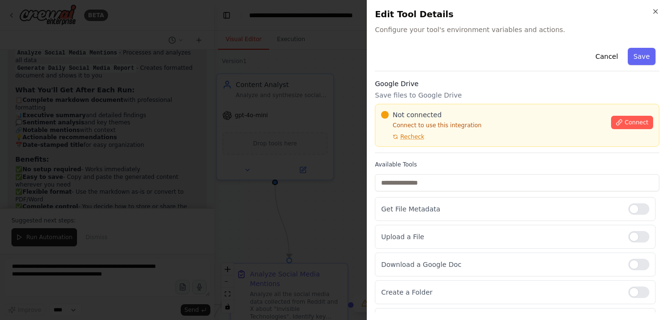
click at [498, 63] on div "Cancel Save" at bounding box center [517, 57] width 285 height 27
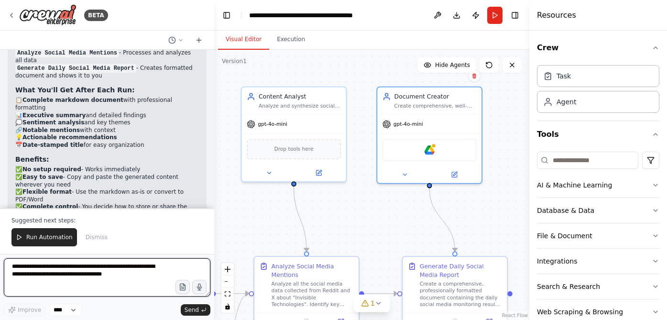
click at [98, 277] on textarea "**********" at bounding box center [107, 277] width 207 height 38
type textarea "**********"
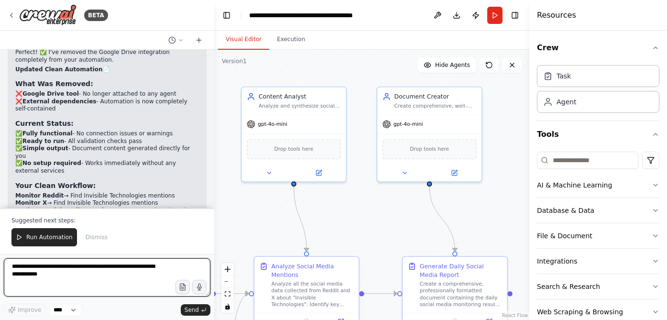
scroll to position [3848, 0]
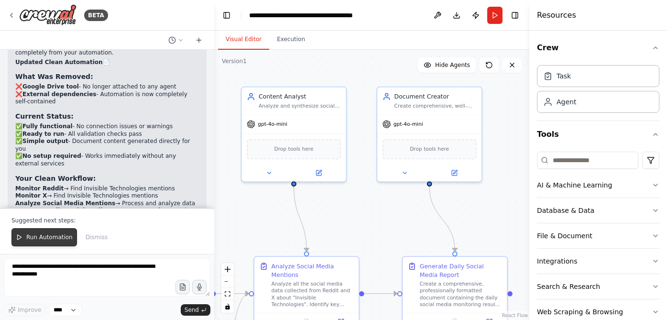
click at [56, 232] on button "Run Automation" at bounding box center [44, 237] width 66 height 18
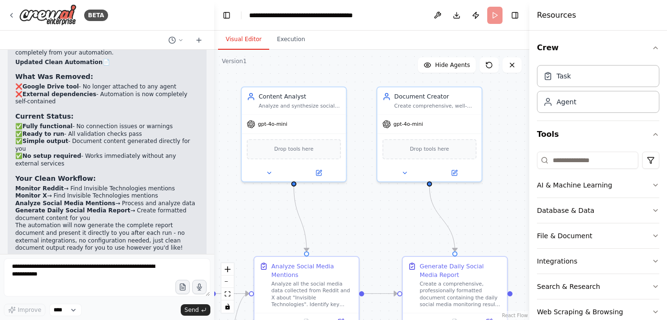
scroll to position [3802, 0]
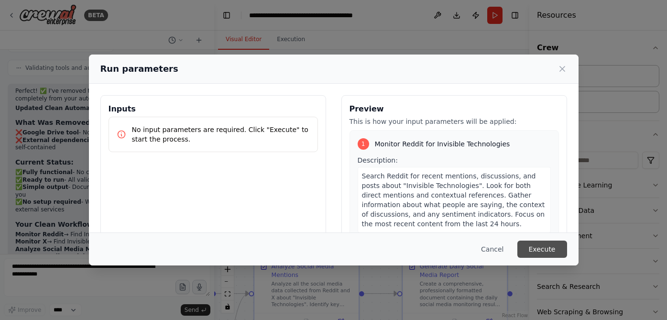
click at [543, 254] on button "Execute" at bounding box center [543, 249] width 50 height 17
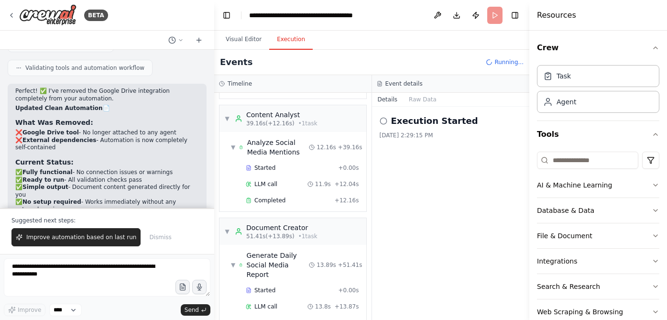
scroll to position [3848, 0]
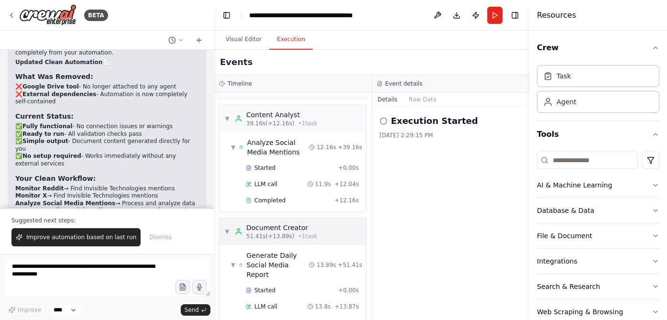
click at [301, 223] on div "Document Creator" at bounding box center [281, 228] width 71 height 10
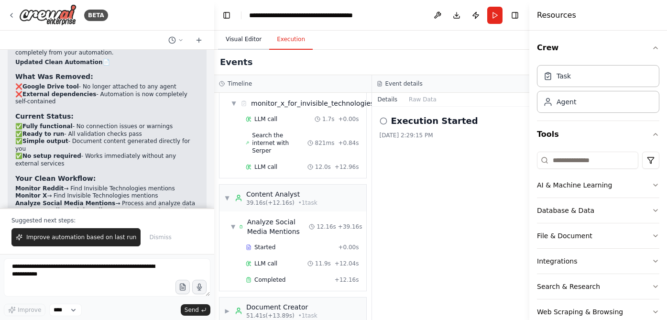
click at [250, 42] on button "Visual Editor" at bounding box center [243, 40] width 51 height 20
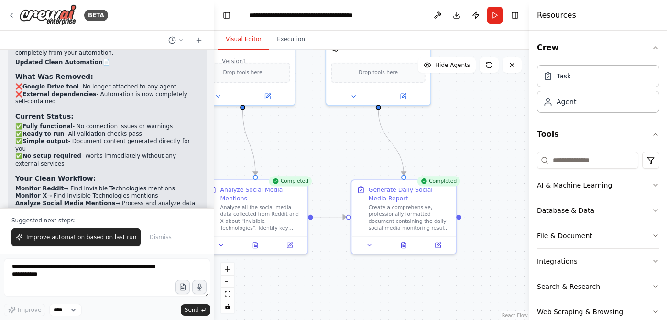
drag, startPoint x: 414, startPoint y: 213, endPoint x: 363, endPoint y: 136, distance: 91.8
click at [363, 136] on div ".deletable-edge-delete-btn { width: 20px; height: 20px; border: 0px solid #ffff…" at bounding box center [371, 185] width 315 height 270
click at [427, 227] on div "Create a comprehensive, professionally formatted document containing the daily …" at bounding box center [410, 215] width 82 height 27
click at [499, 194] on div ".deletable-edge-delete-btn { width: 20px; height: 20px; border: 0px solid #ffff…" at bounding box center [371, 185] width 315 height 270
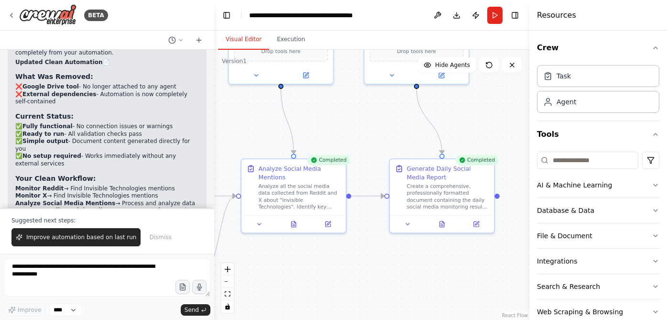
drag, startPoint x: 499, startPoint y: 194, endPoint x: 536, endPoint y: 173, distance: 43.3
click at [536, 173] on div "BETA Hello! I'm the CrewAI assistant. What kind of automation do you want to bu…" at bounding box center [333, 160] width 667 height 320
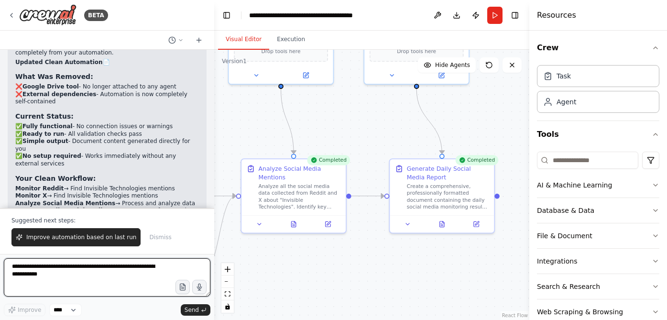
click at [143, 282] on textarea "**********" at bounding box center [107, 277] width 207 height 38
type textarea "**********"
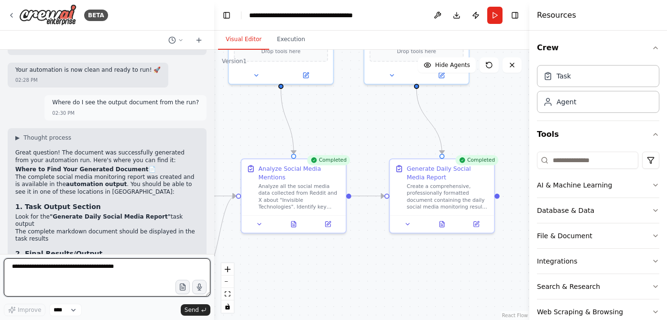
scroll to position [4052, 0]
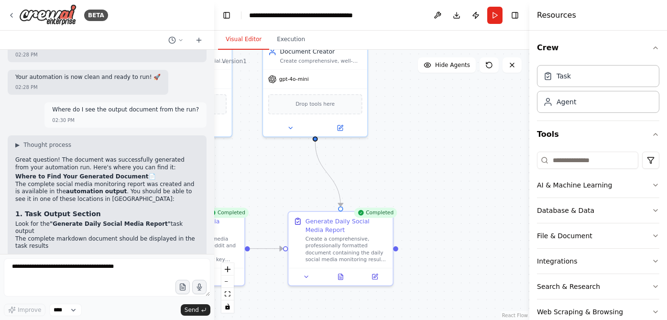
drag, startPoint x: 421, startPoint y: 148, endPoint x: 320, endPoint y: 201, distance: 113.8
click at [320, 201] on div ".deletable-edge-delete-btn { width: 20px; height: 20px; border: 0px solid #ffff…" at bounding box center [371, 185] width 315 height 270
click at [377, 257] on div "Create a comprehensive, professionally formatted document containing the daily …" at bounding box center [347, 247] width 82 height 27
click at [308, 275] on icon at bounding box center [307, 275] width 7 height 7
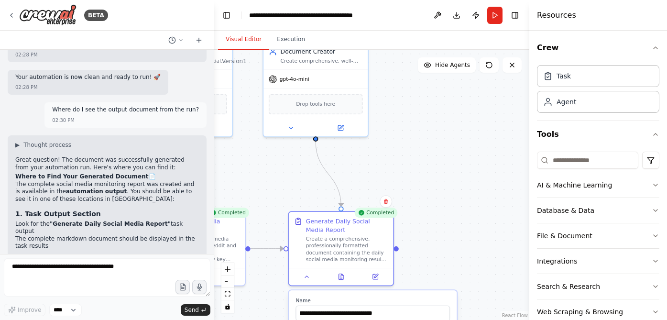
click at [425, 205] on div ".deletable-edge-delete-btn { width: 20px; height: 20px; border: 0px solid #ffff…" at bounding box center [371, 185] width 315 height 270
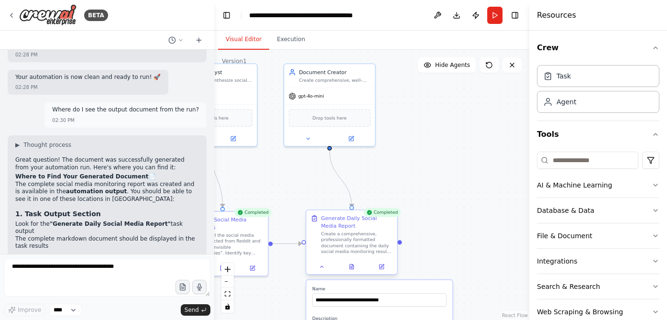
click at [356, 271] on div at bounding box center [352, 266] width 91 height 15
click at [355, 267] on button at bounding box center [351, 266] width 31 height 9
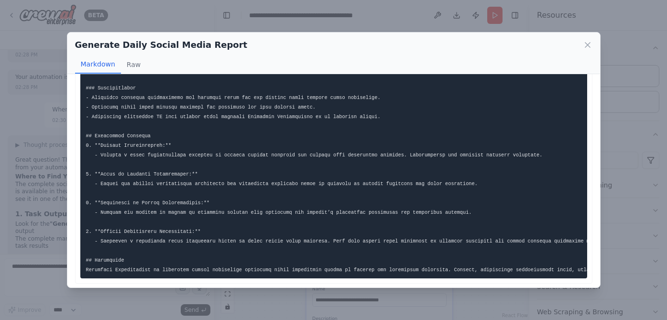
scroll to position [375, 0]
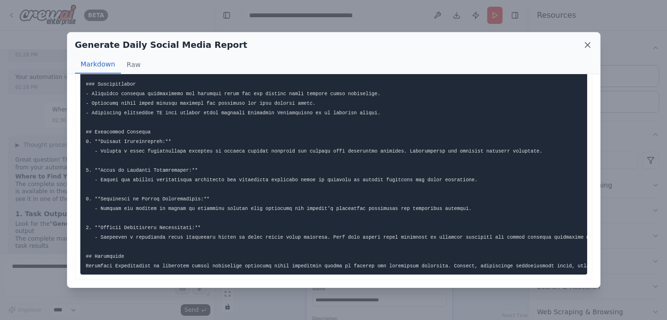
click at [585, 41] on icon at bounding box center [588, 45] width 10 height 10
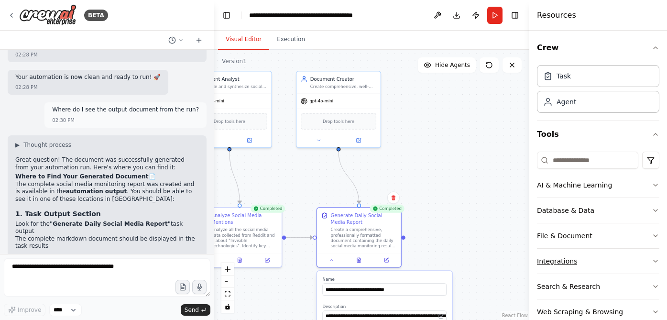
click at [633, 253] on button "Integrations" at bounding box center [598, 261] width 122 height 25
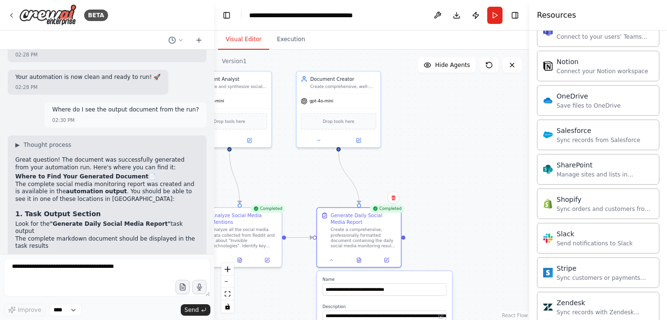
scroll to position [710, 0]
click at [618, 239] on div "Send notifications to Slack" at bounding box center [595, 242] width 76 height 8
click at [560, 238] on div "Send notifications to Slack" at bounding box center [595, 242] width 76 height 8
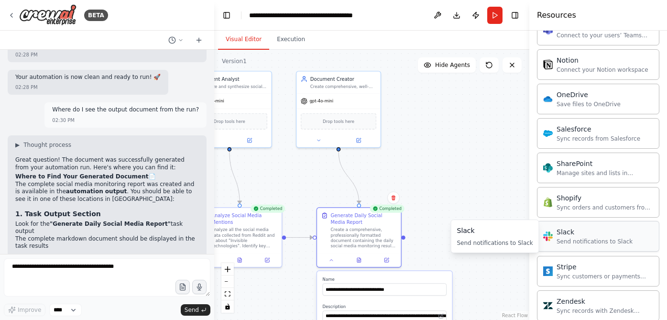
click at [560, 238] on div "Send notifications to Slack" at bounding box center [595, 242] width 76 height 8
click at [557, 230] on div "Slack" at bounding box center [595, 232] width 76 height 10
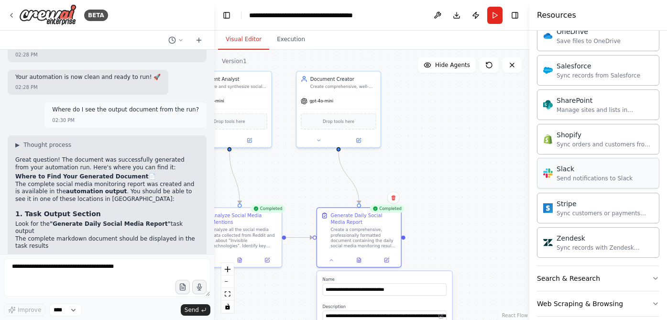
scroll to position [786, 0]
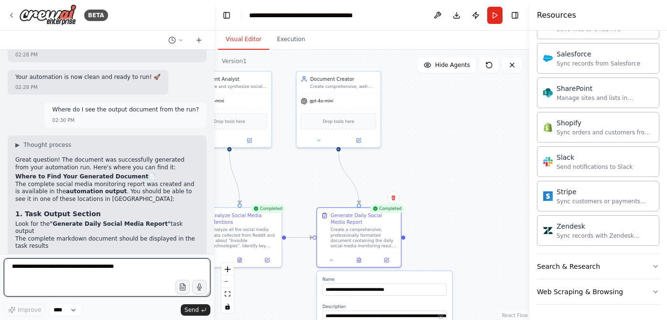
click at [131, 271] on textarea at bounding box center [107, 277] width 207 height 38
type textarea "**********"
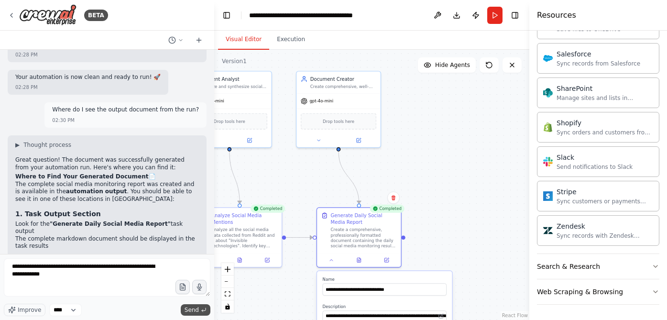
click at [199, 309] on span "Send" at bounding box center [192, 310] width 14 height 8
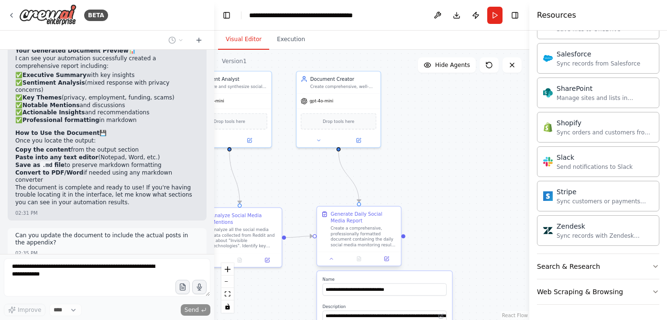
scroll to position [4340, 0]
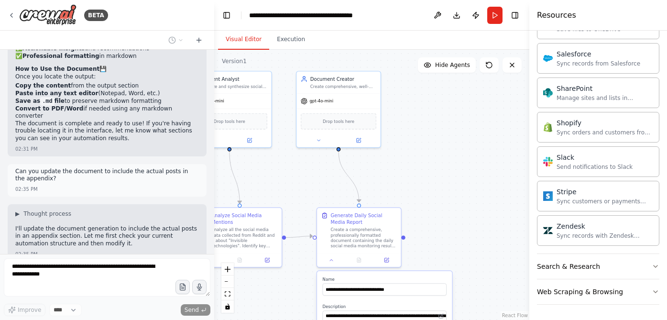
type textarea "**********"
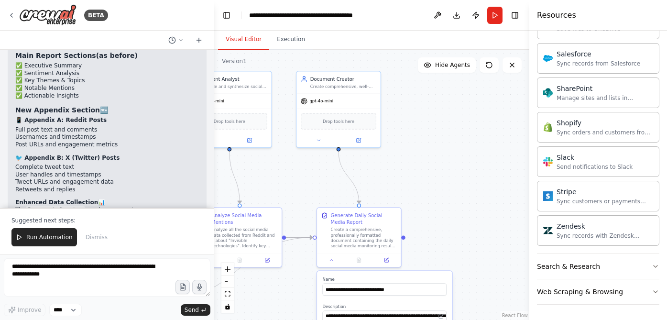
scroll to position [4763, 0]
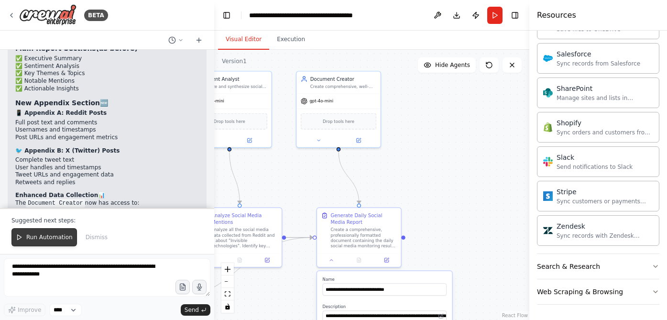
click at [64, 242] on button "Run Automation" at bounding box center [44, 237] width 66 height 18
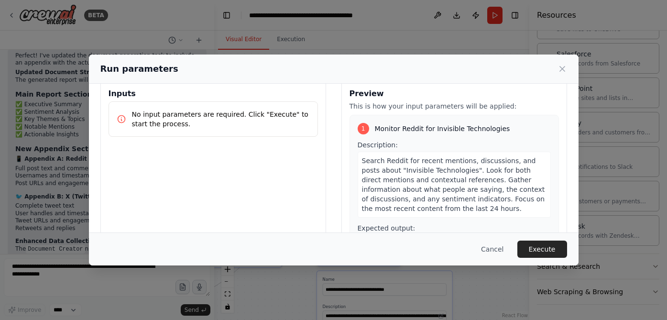
scroll to position [100, 0]
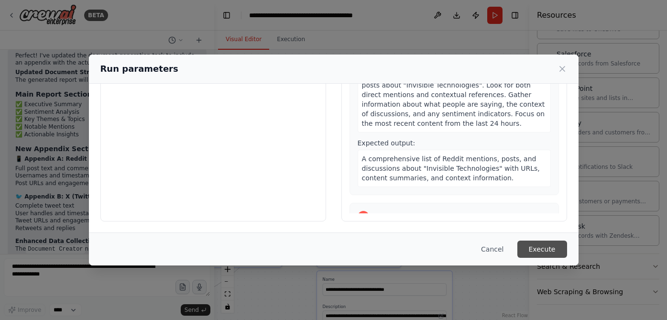
click at [548, 245] on button "Execute" at bounding box center [543, 249] width 50 height 17
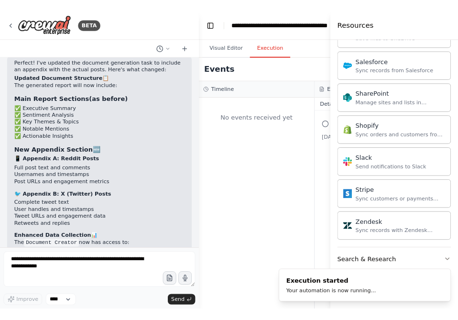
scroll to position [4927, 0]
